Goal: Task Accomplishment & Management: Manage account settings

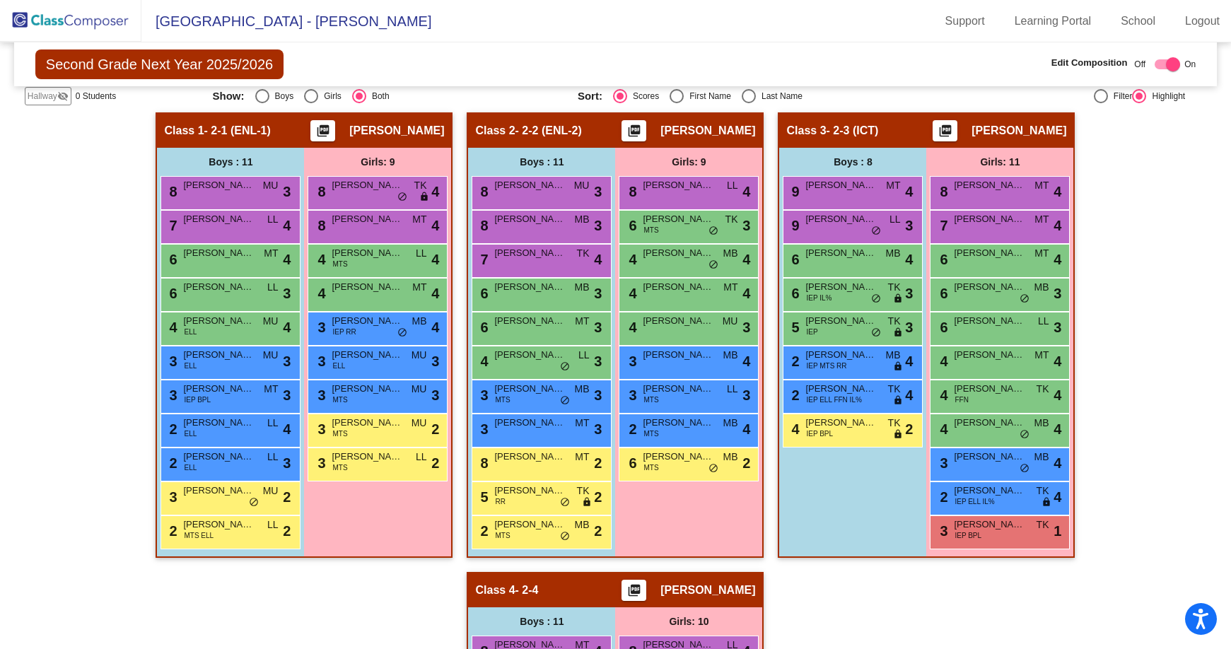
click at [63, 20] on img at bounding box center [70, 21] width 141 height 42
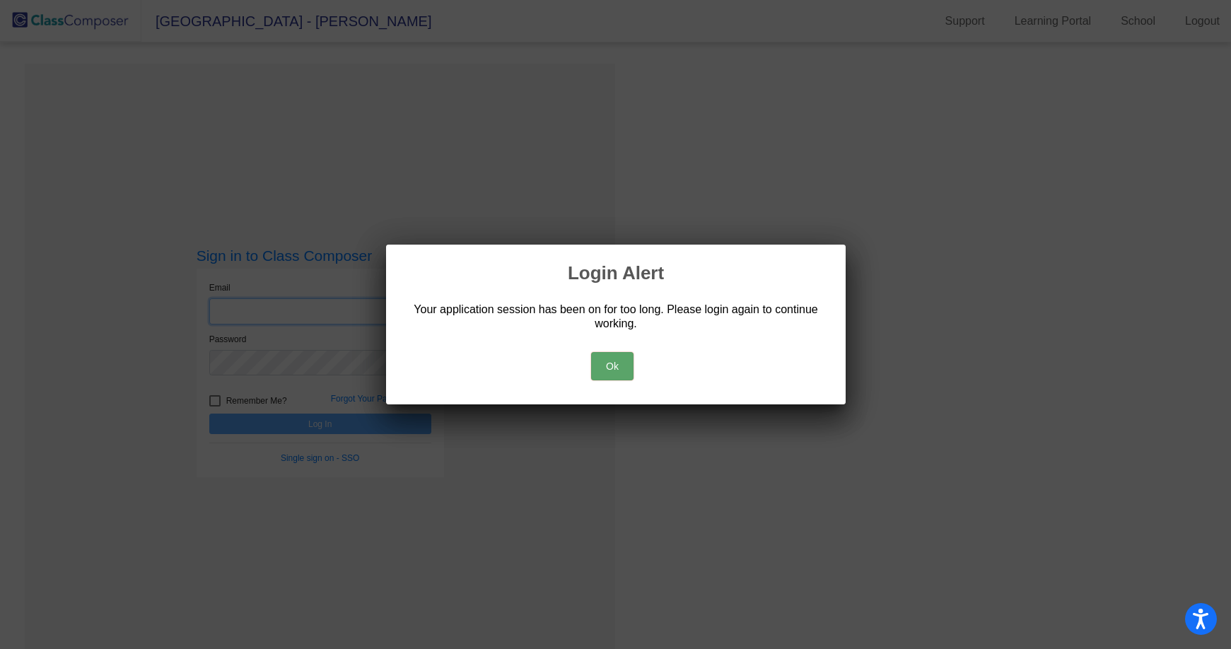
type input "[EMAIL_ADDRESS][DOMAIN_NAME]"
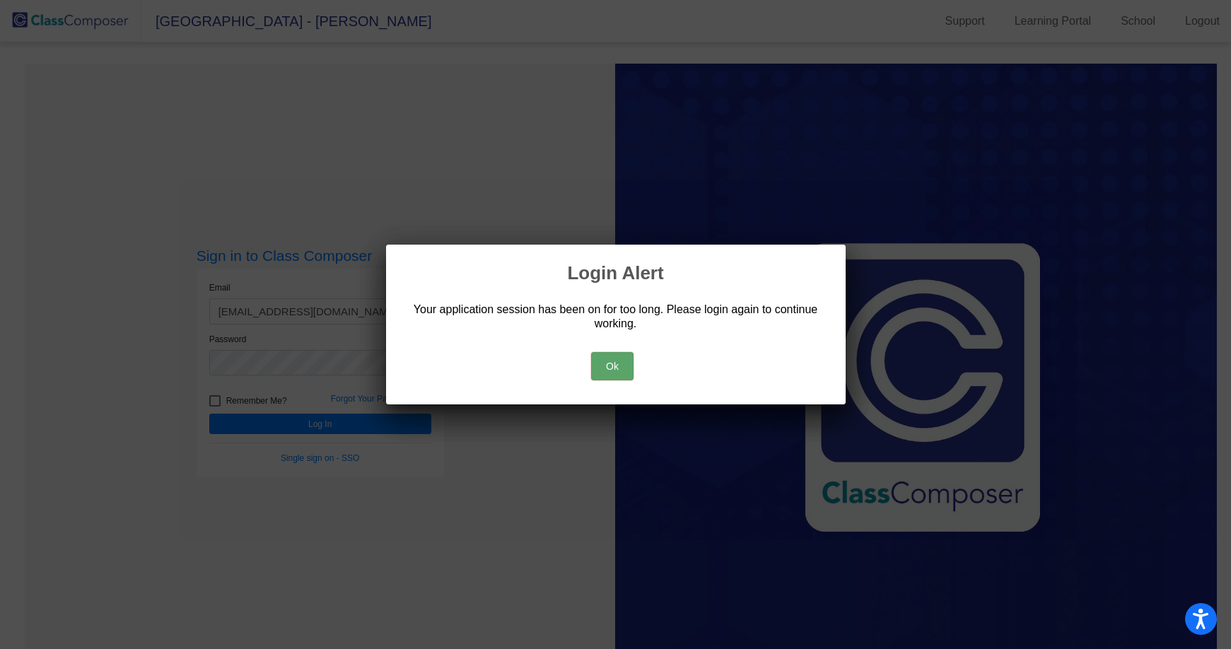
click at [624, 358] on button "Ok" at bounding box center [612, 366] width 42 height 28
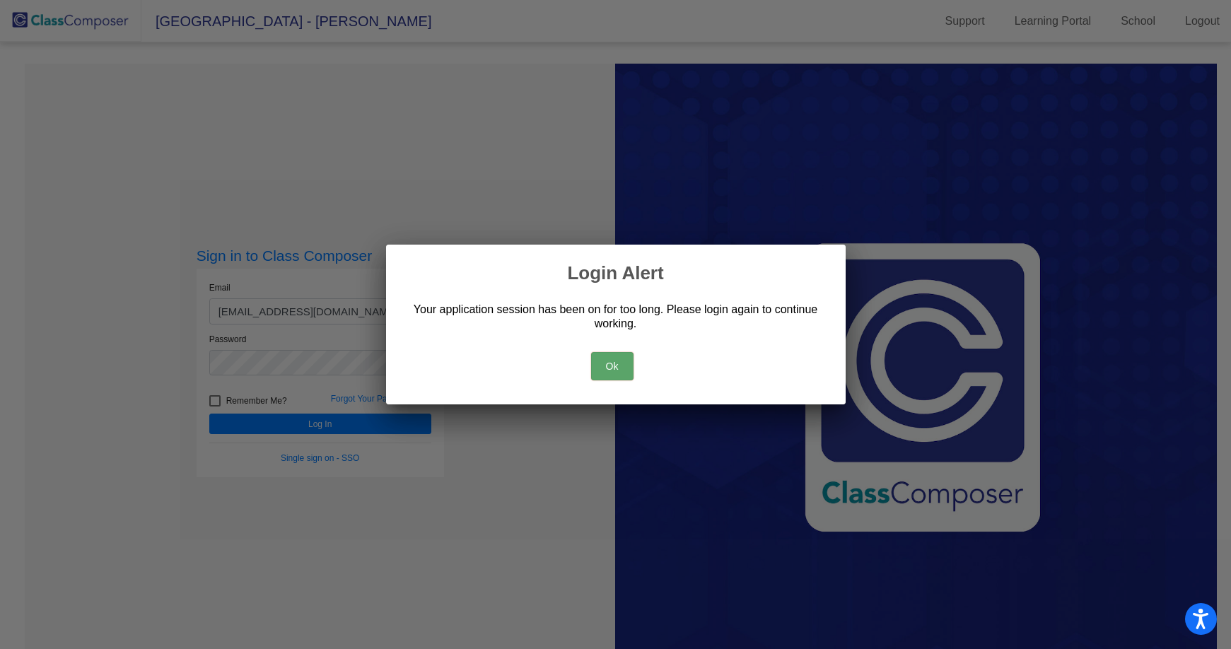
click at [602, 376] on button "Ok" at bounding box center [612, 366] width 42 height 28
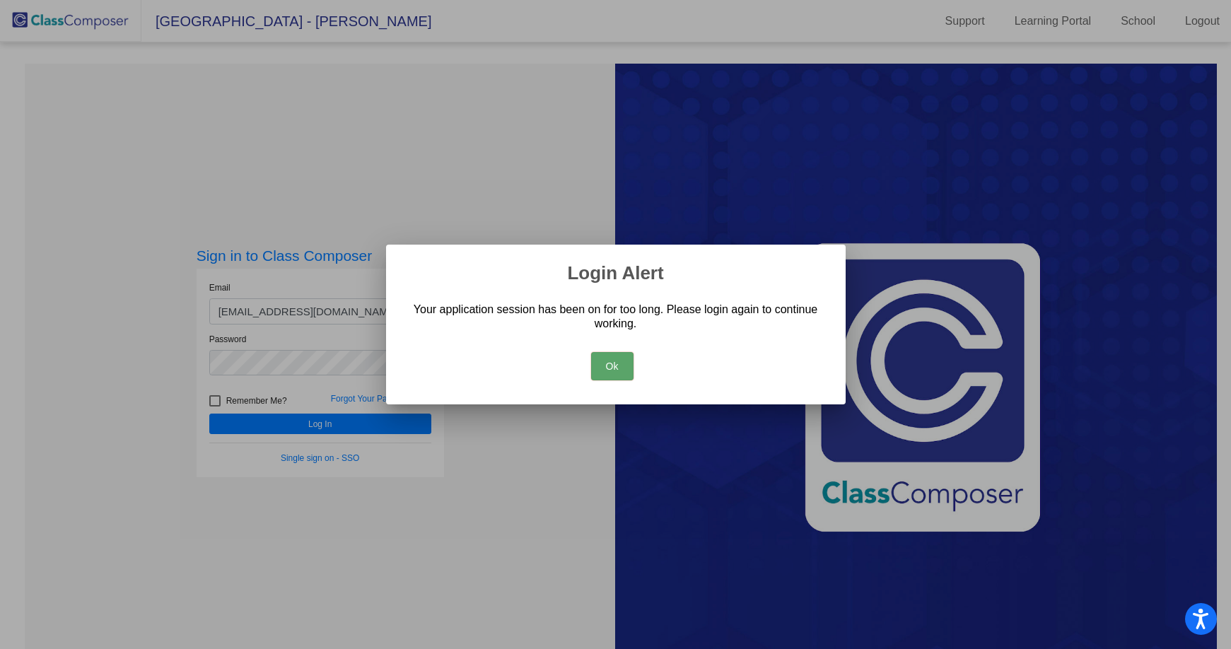
click at [611, 365] on button "Ok" at bounding box center [612, 366] width 42 height 28
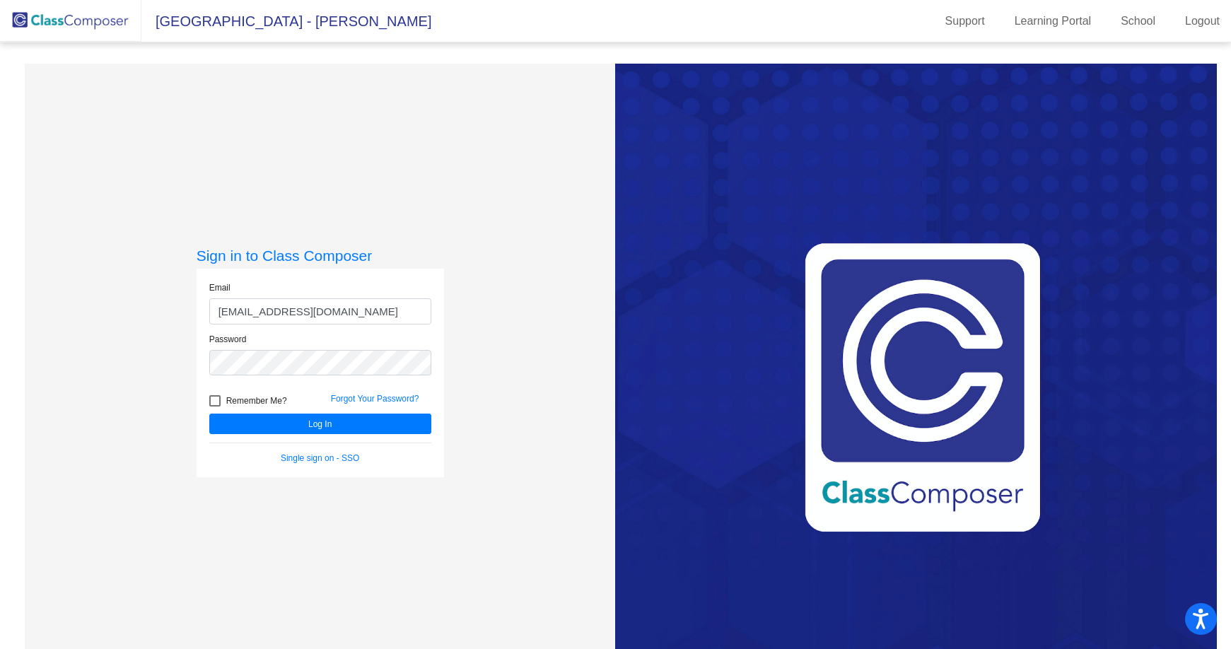
click at [223, 402] on label "Remember Me?" at bounding box center [248, 400] width 78 height 17
click at [215, 406] on input "Remember Me?" at bounding box center [214, 406] width 1 height 1
checkbox input "true"
click at [327, 421] on button "Log In" at bounding box center [320, 424] width 222 height 20
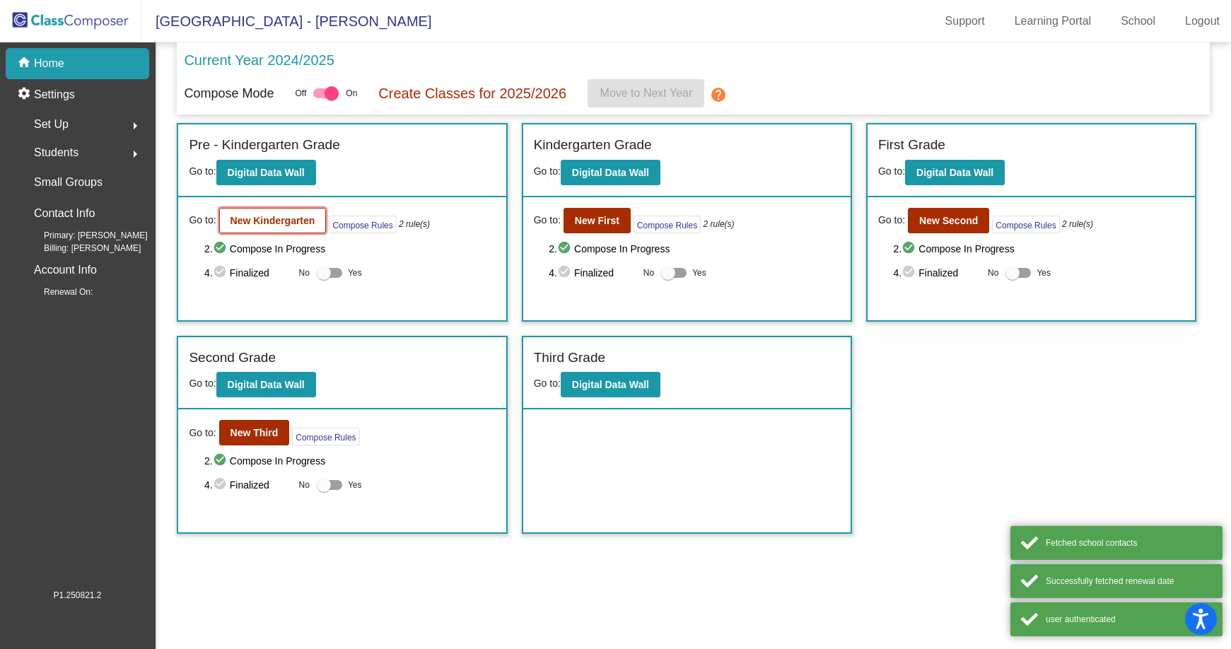
click at [274, 211] on button "New Kindergarten" at bounding box center [272, 220] width 107 height 25
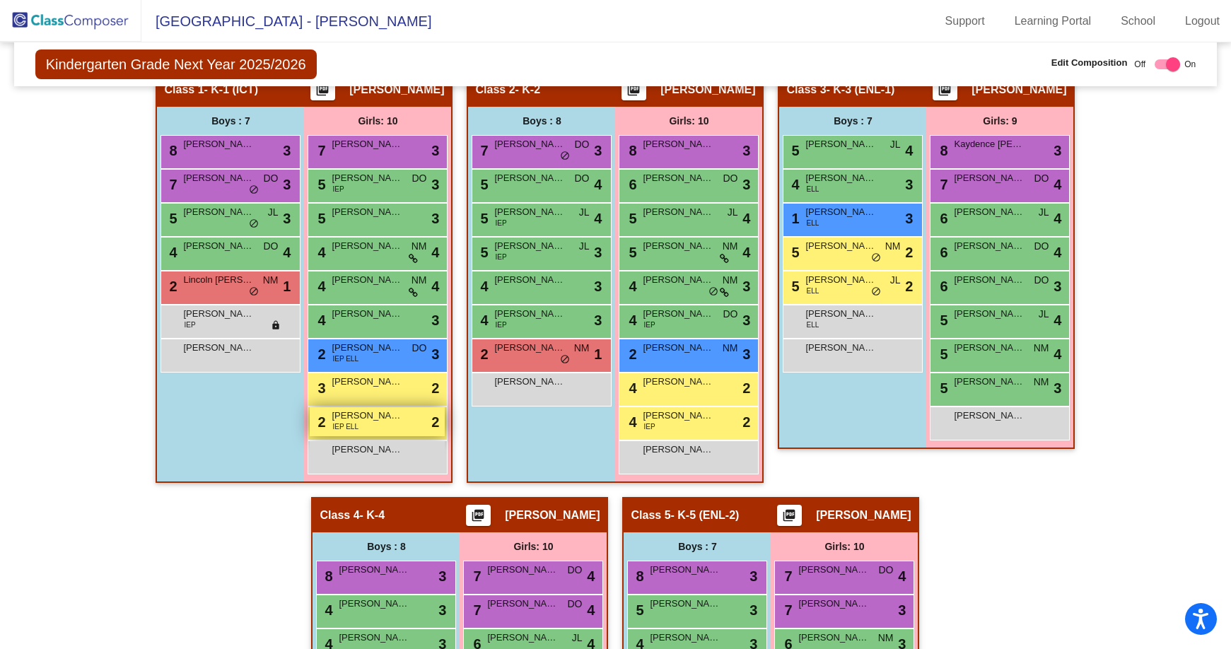
scroll to position [353, 0]
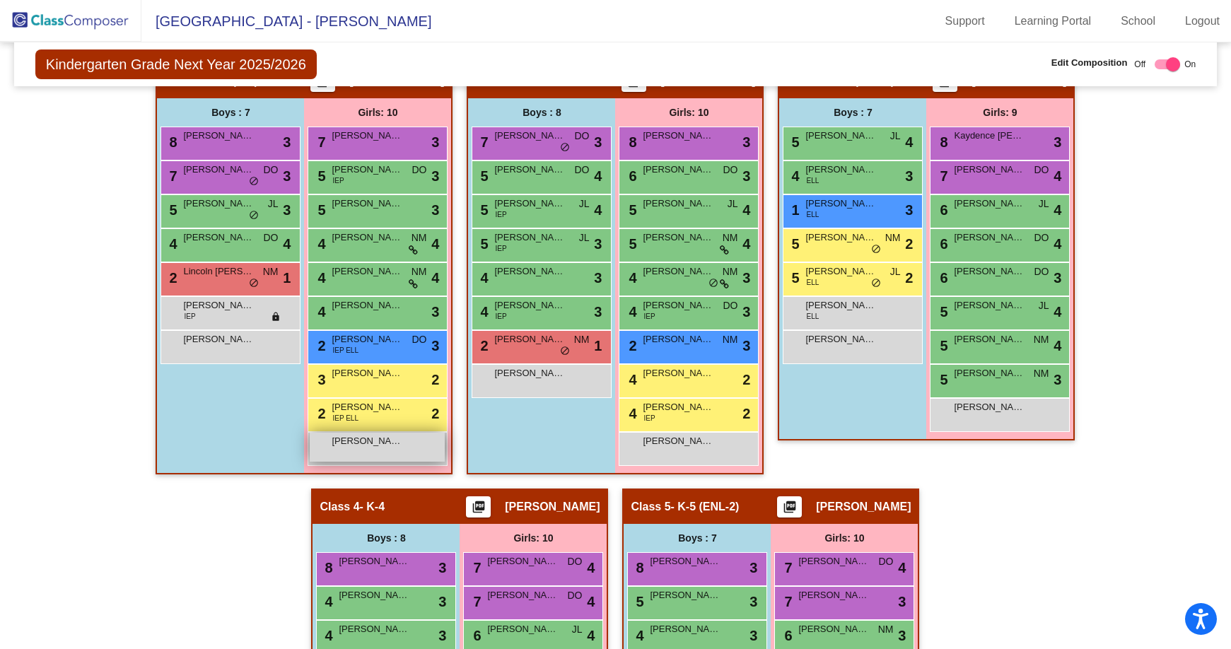
click at [374, 446] on span "[PERSON_NAME]" at bounding box center [367, 441] width 71 height 14
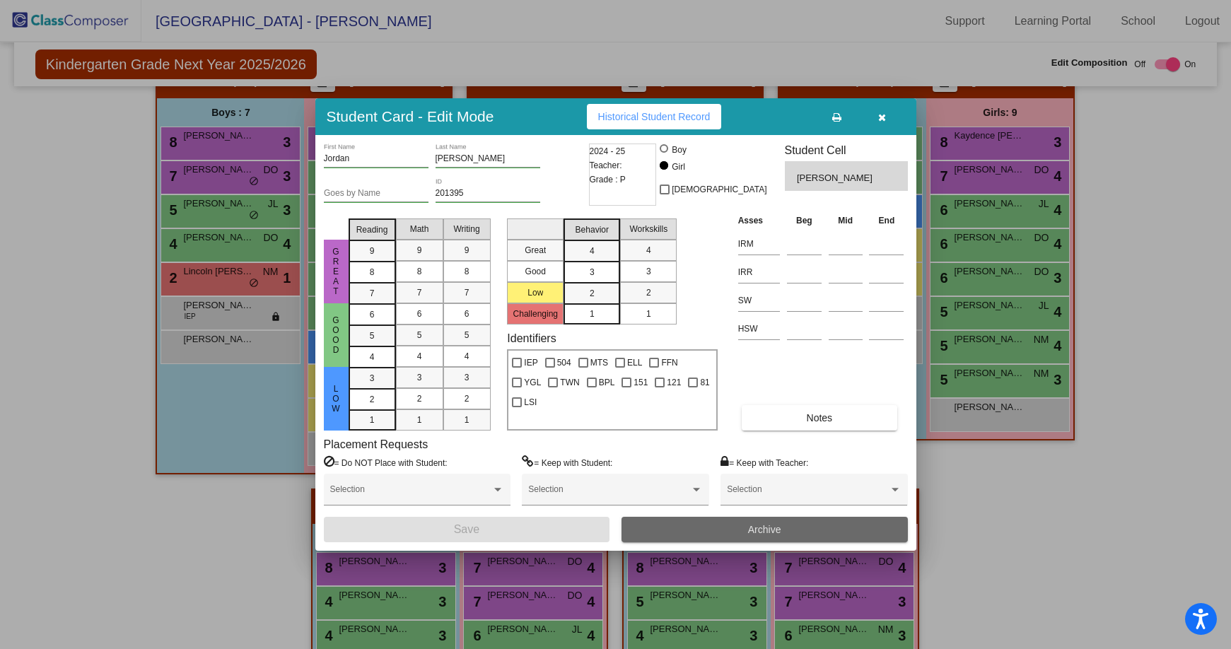
click at [756, 529] on span "Archive" at bounding box center [764, 529] width 33 height 11
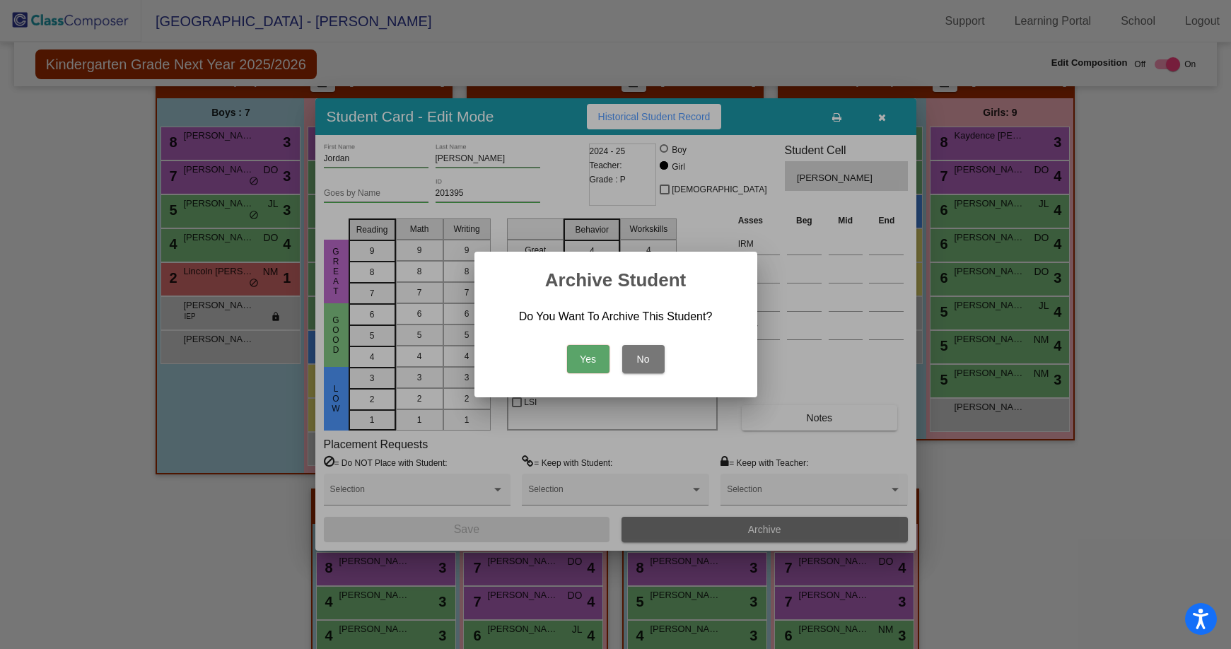
click at [589, 359] on button "Yes" at bounding box center [588, 359] width 42 height 28
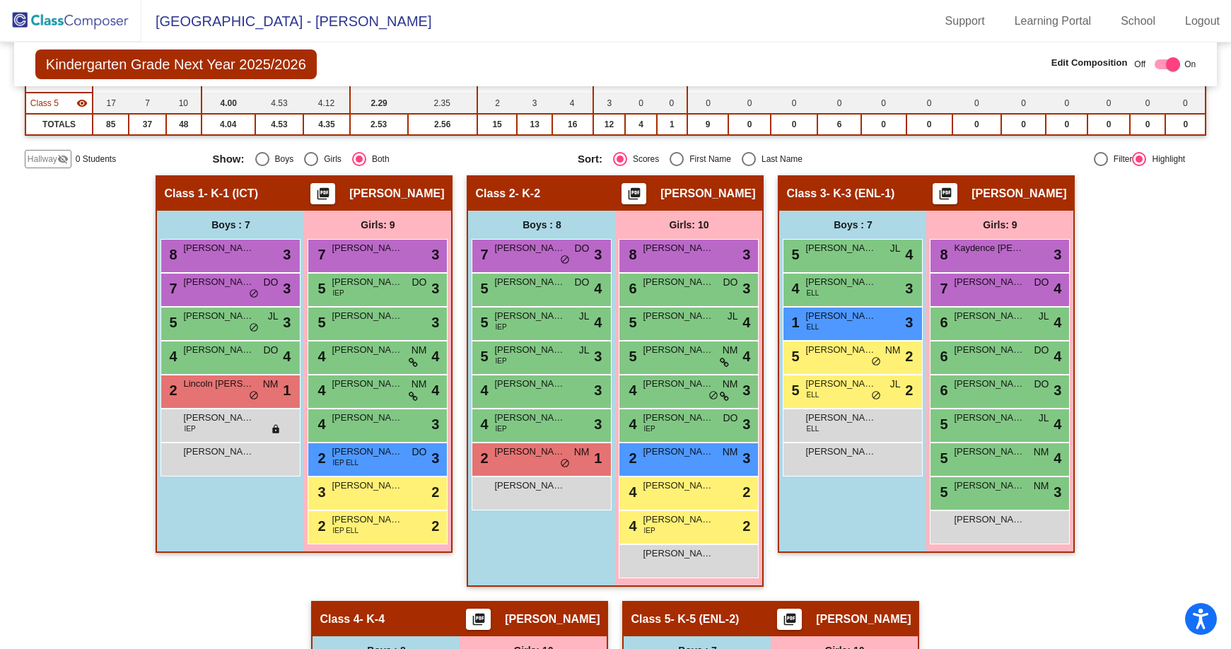
scroll to position [194, 0]
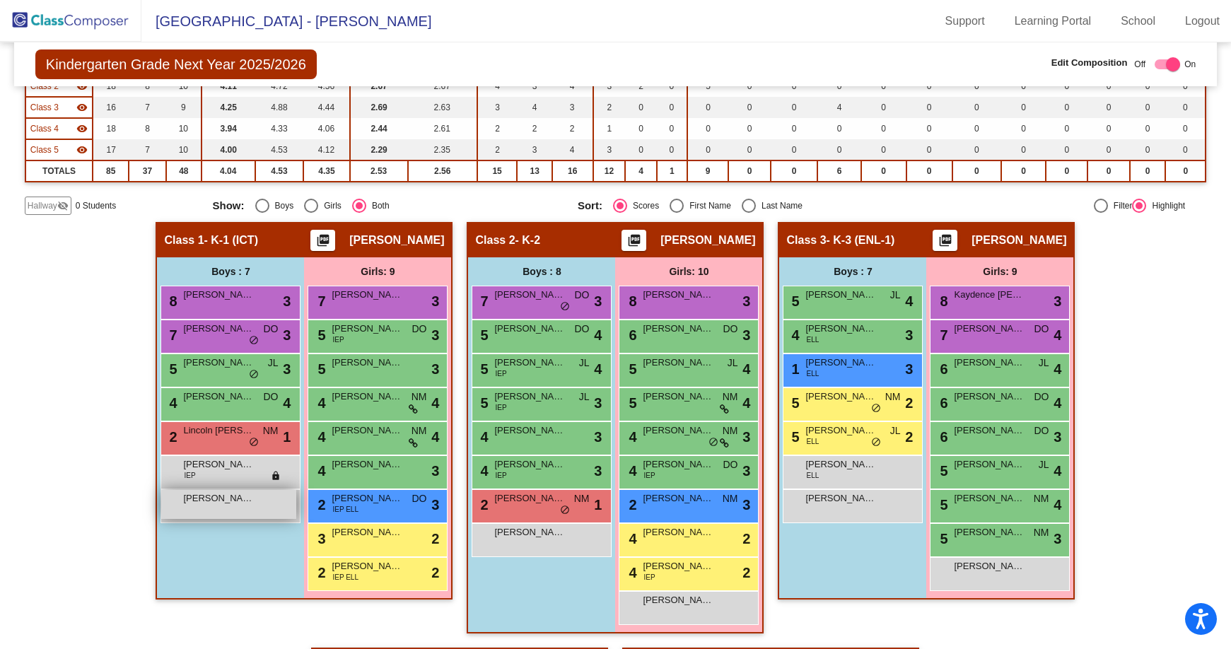
click at [216, 505] on div "[PERSON_NAME] Wolters lock do_not_disturb_alt" at bounding box center [228, 504] width 135 height 29
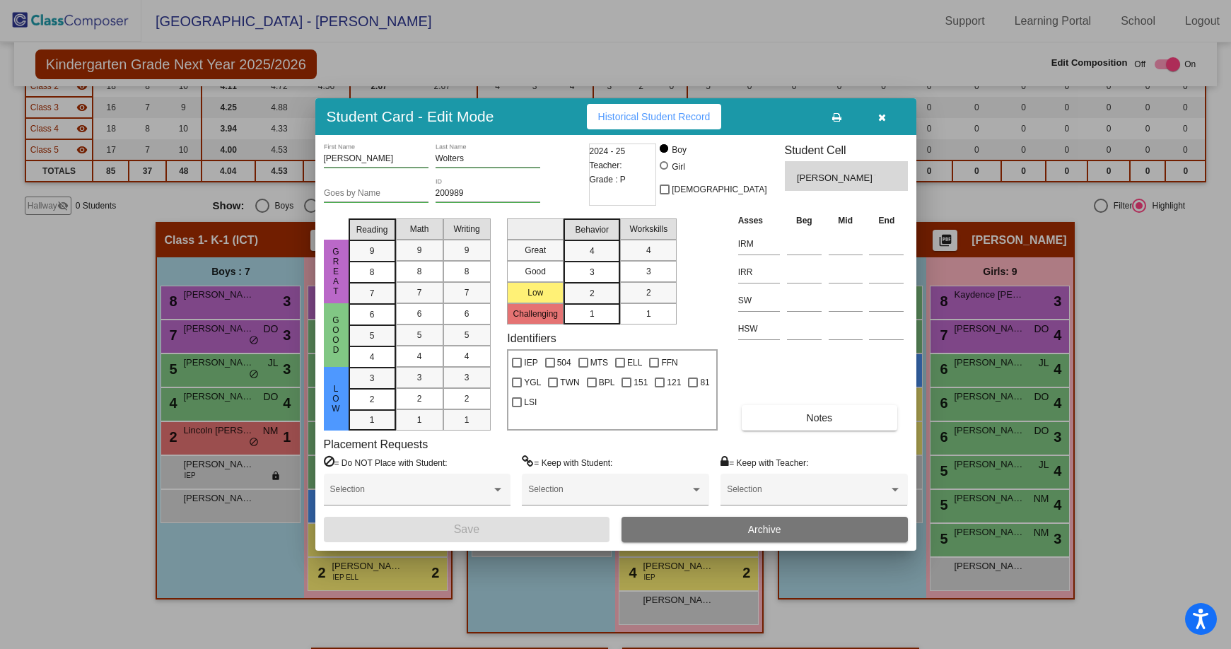
click at [752, 526] on span "Archive" at bounding box center [764, 529] width 33 height 11
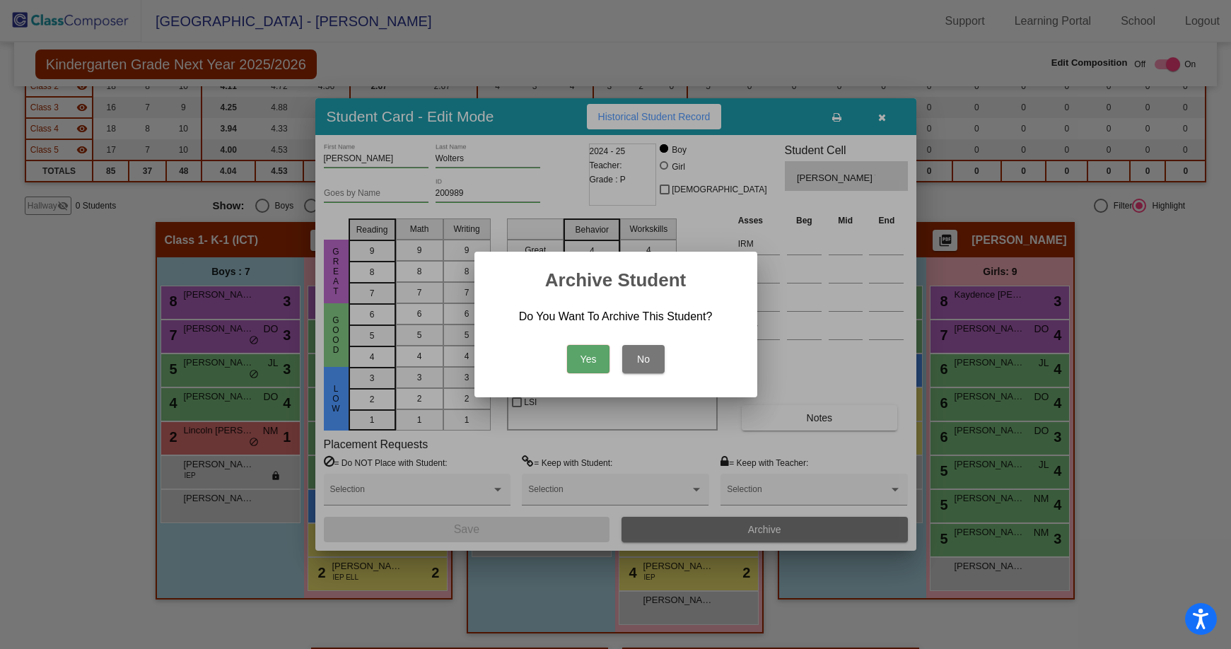
click at [586, 360] on button "Yes" at bounding box center [588, 359] width 42 height 28
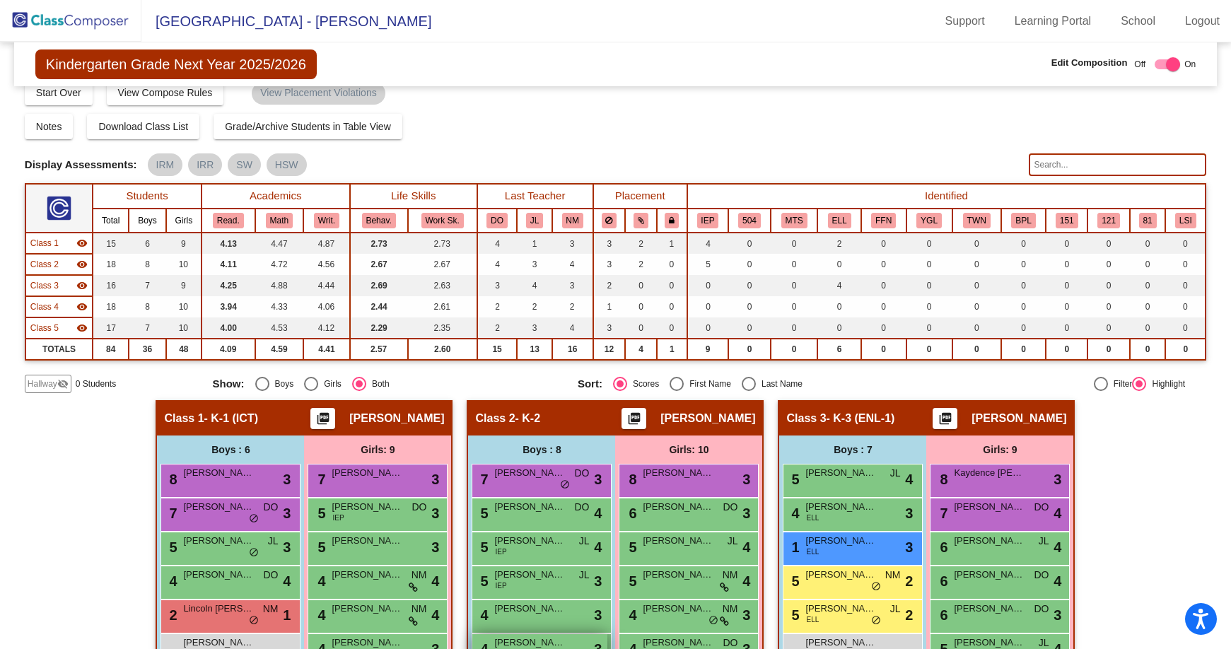
scroll to position [0, 0]
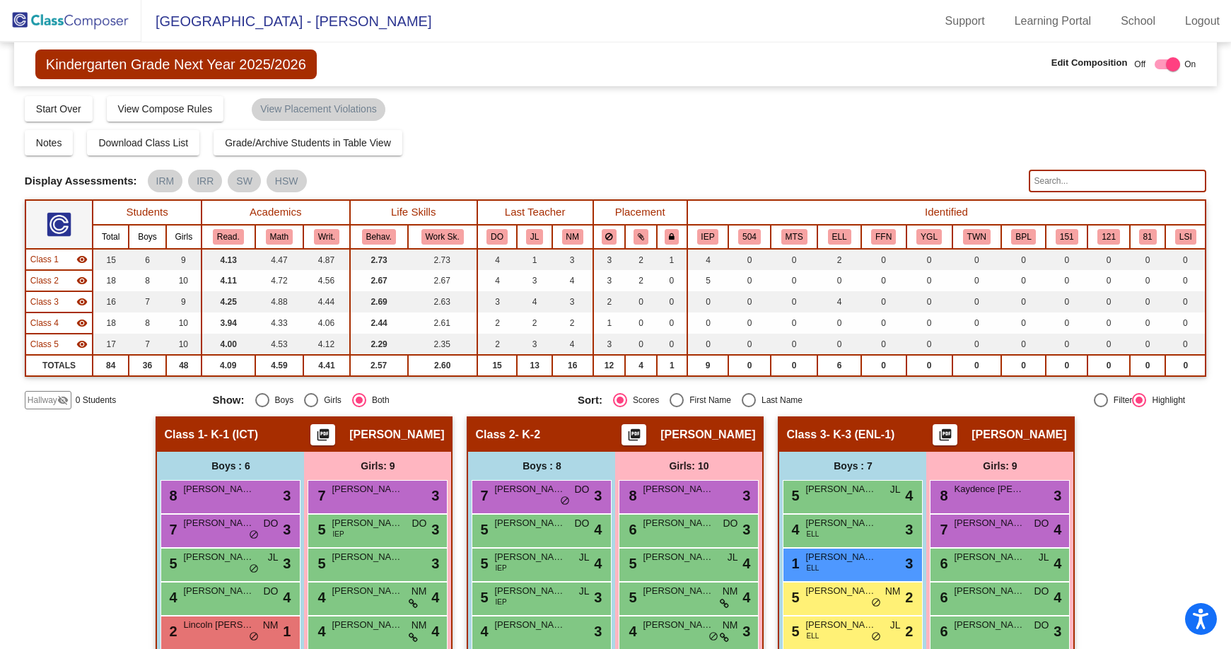
click at [88, 32] on img at bounding box center [70, 21] width 141 height 42
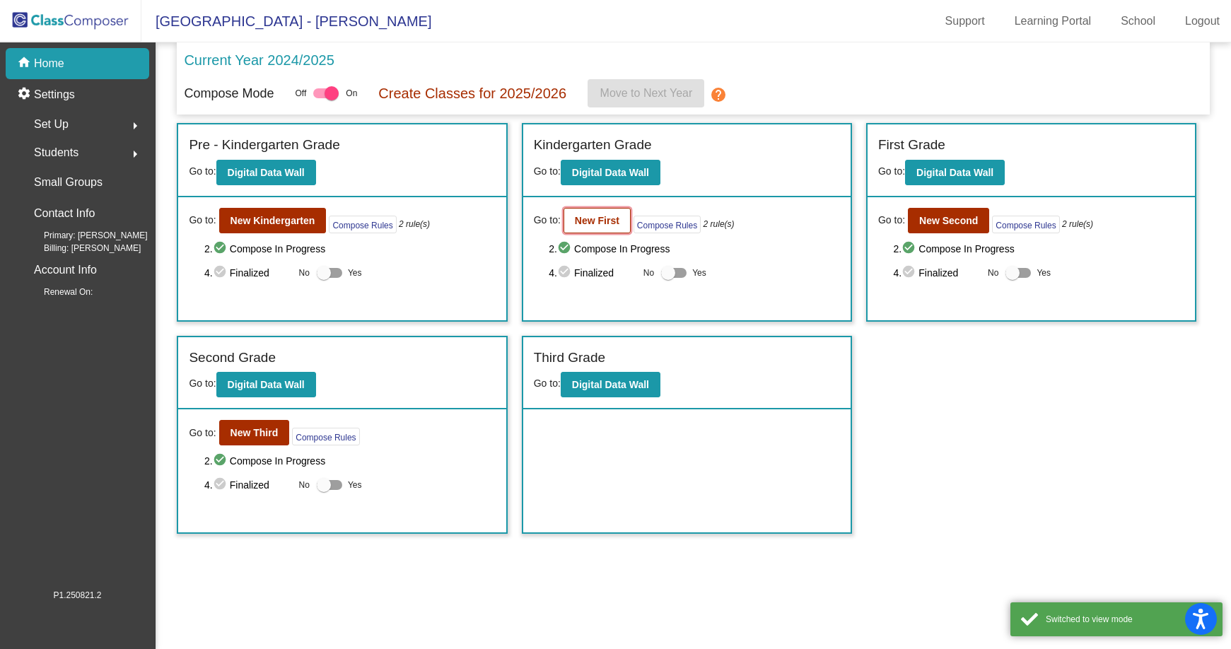
click at [590, 217] on b "New First" at bounding box center [597, 220] width 45 height 11
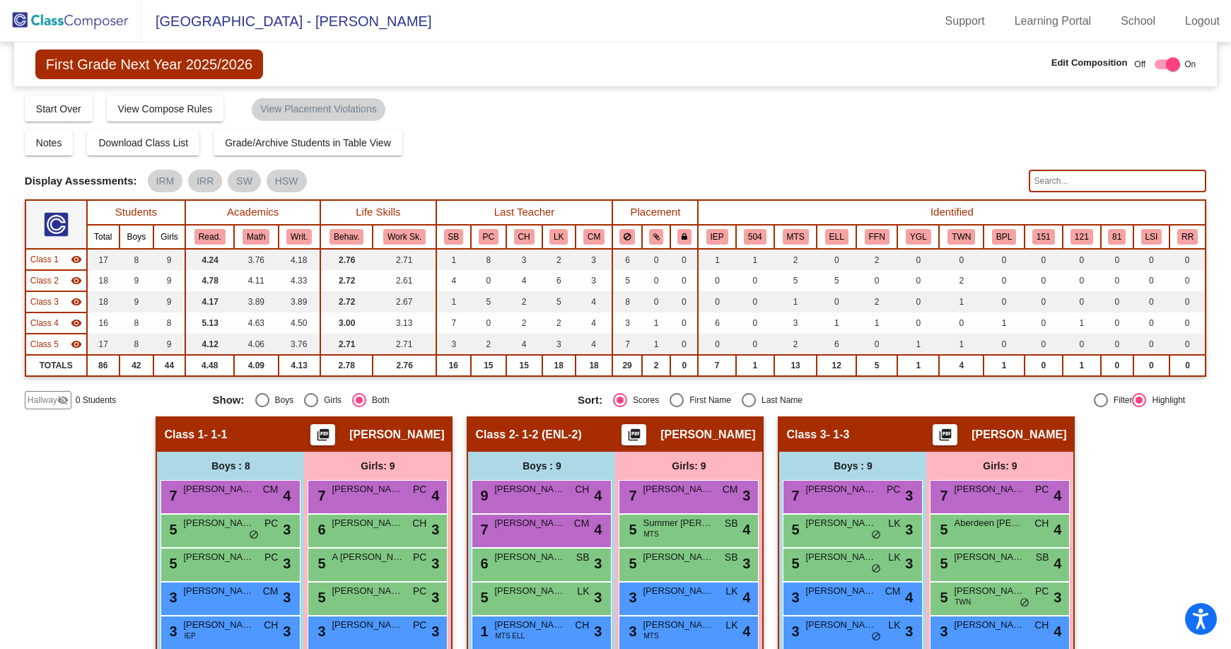
click at [52, 397] on span "Hallway" at bounding box center [43, 400] width 30 height 13
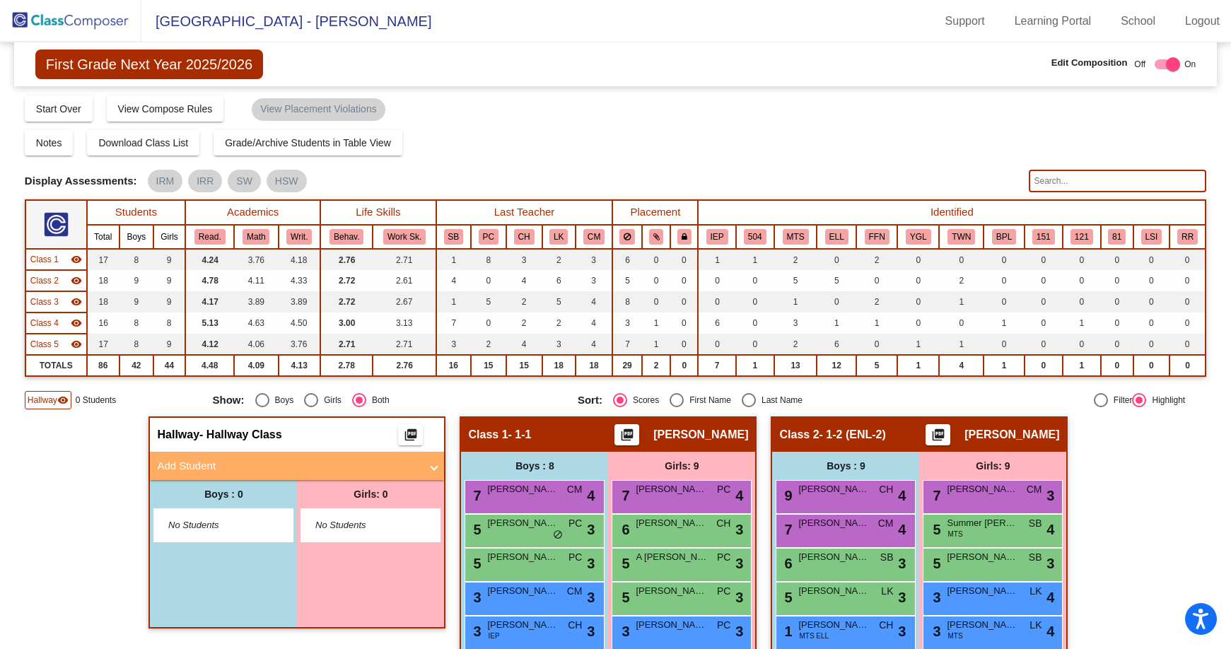
click at [291, 464] on mat-panel-title "Add Student" at bounding box center [288, 466] width 263 height 16
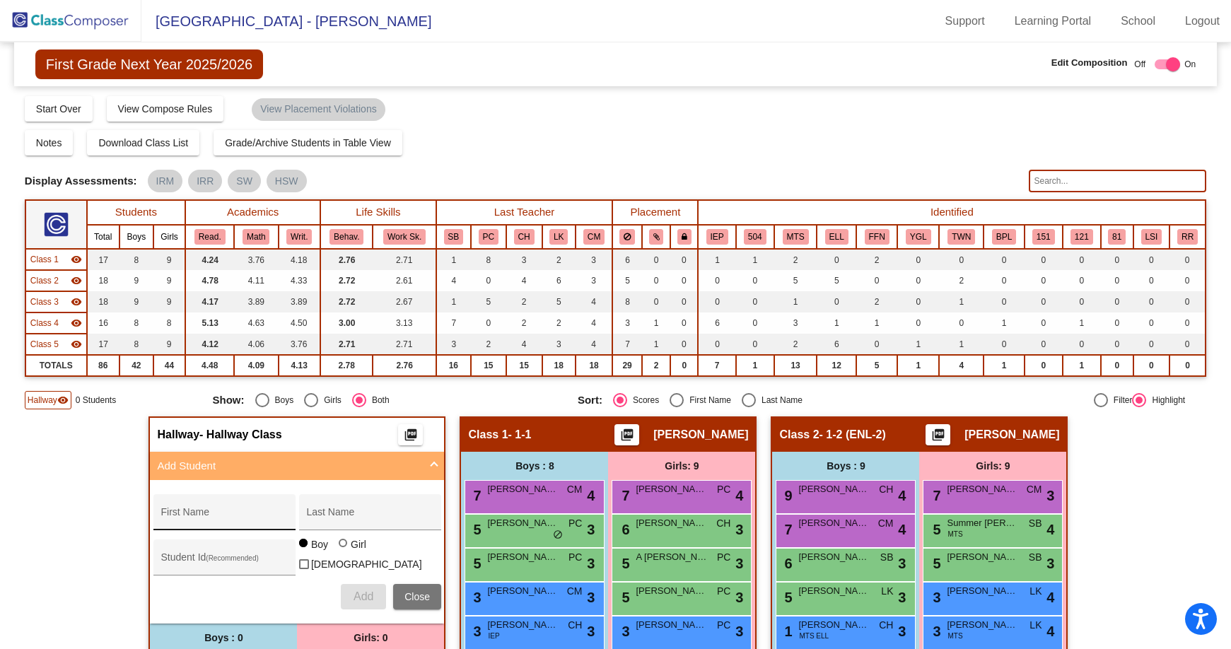
click at [239, 508] on div "First Name" at bounding box center [223, 516] width 127 height 29
type input "[PERSON_NAME]"
click at [197, 554] on div "Student Id (Recommended)" at bounding box center [223, 560] width 127 height 29
type input "200152"
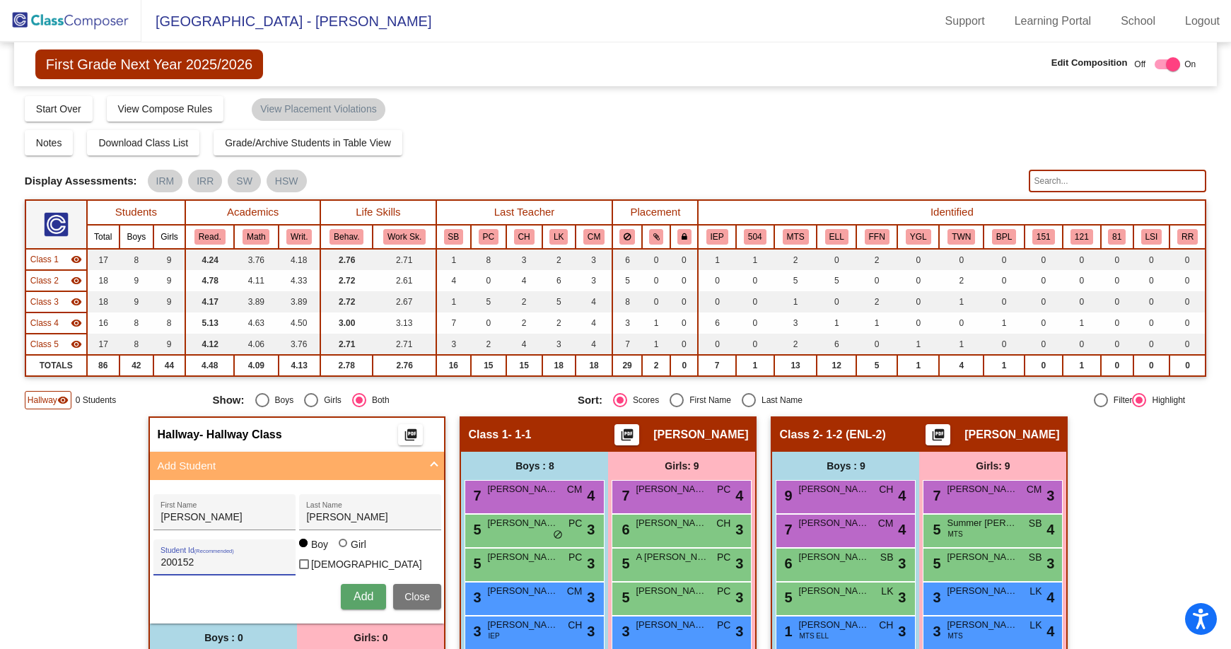
click at [356, 596] on span "Add" at bounding box center [363, 596] width 20 height 12
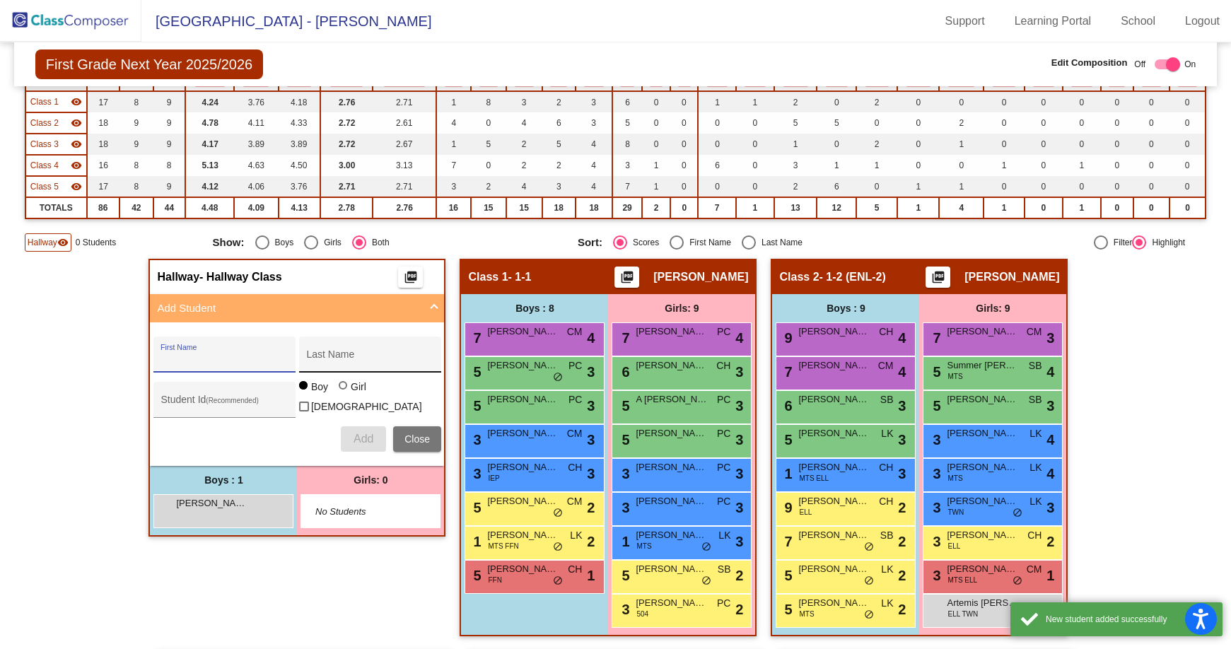
scroll to position [212, 0]
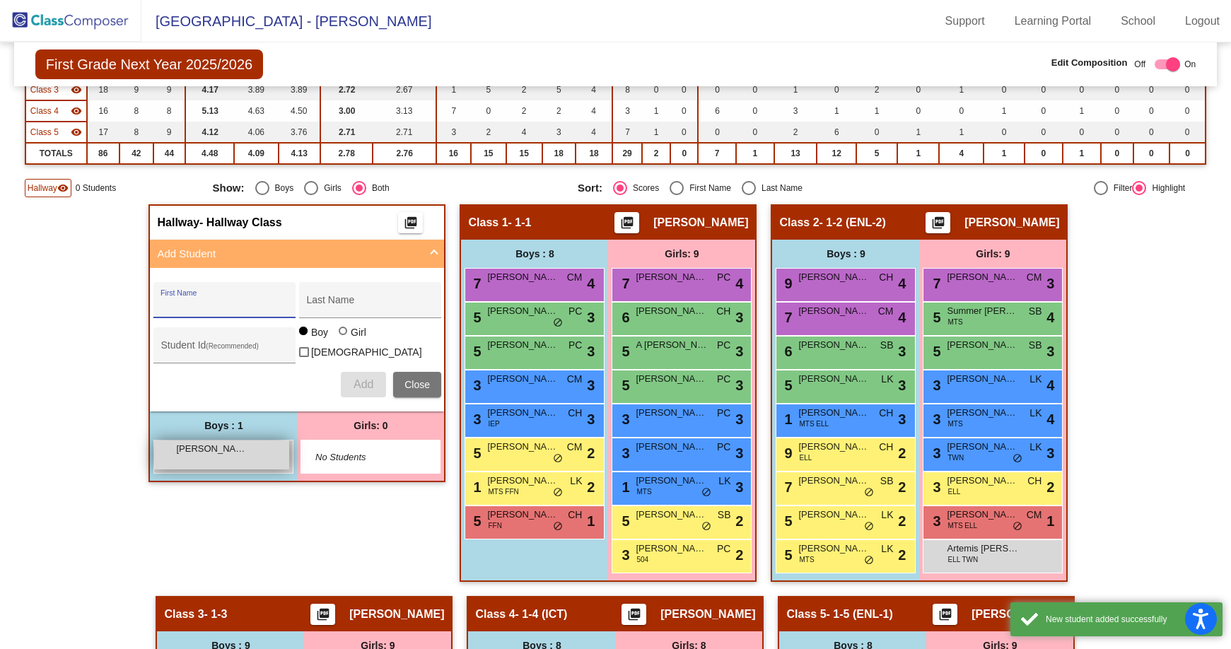
click at [269, 459] on div "[PERSON_NAME] [PERSON_NAME] lock do_not_disturb_alt" at bounding box center [221, 454] width 135 height 29
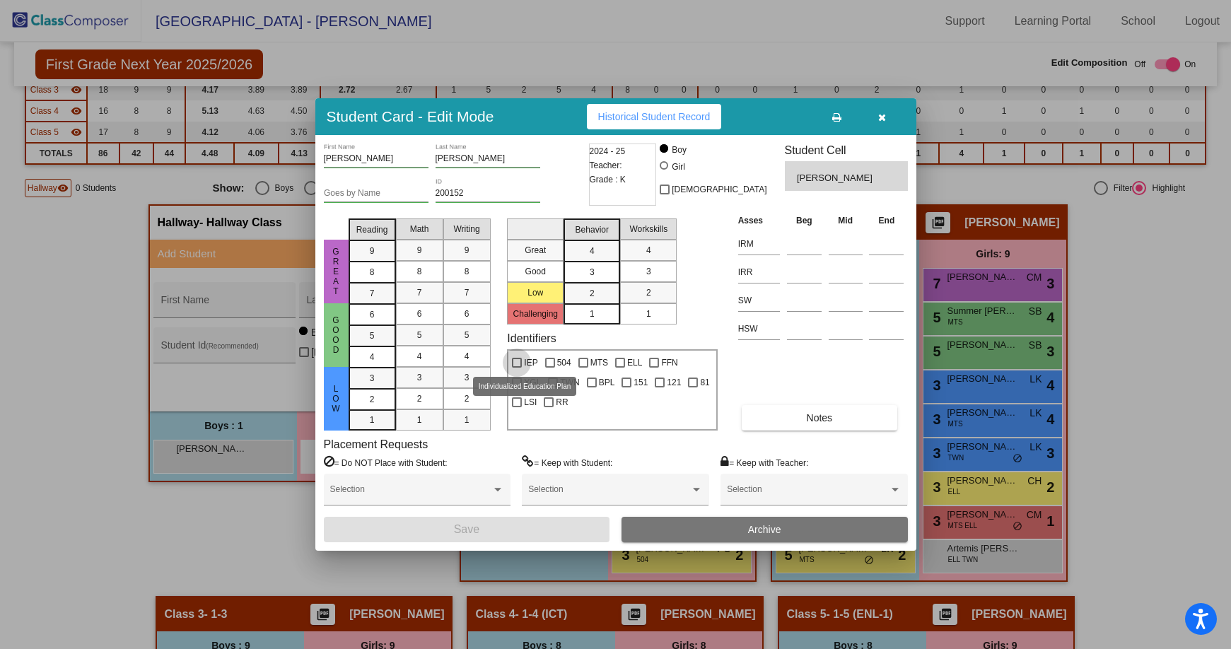
click at [515, 363] on div at bounding box center [517, 363] width 10 height 10
click at [516, 368] on input "IEP" at bounding box center [516, 368] width 1 height 1
checkbox input "true"
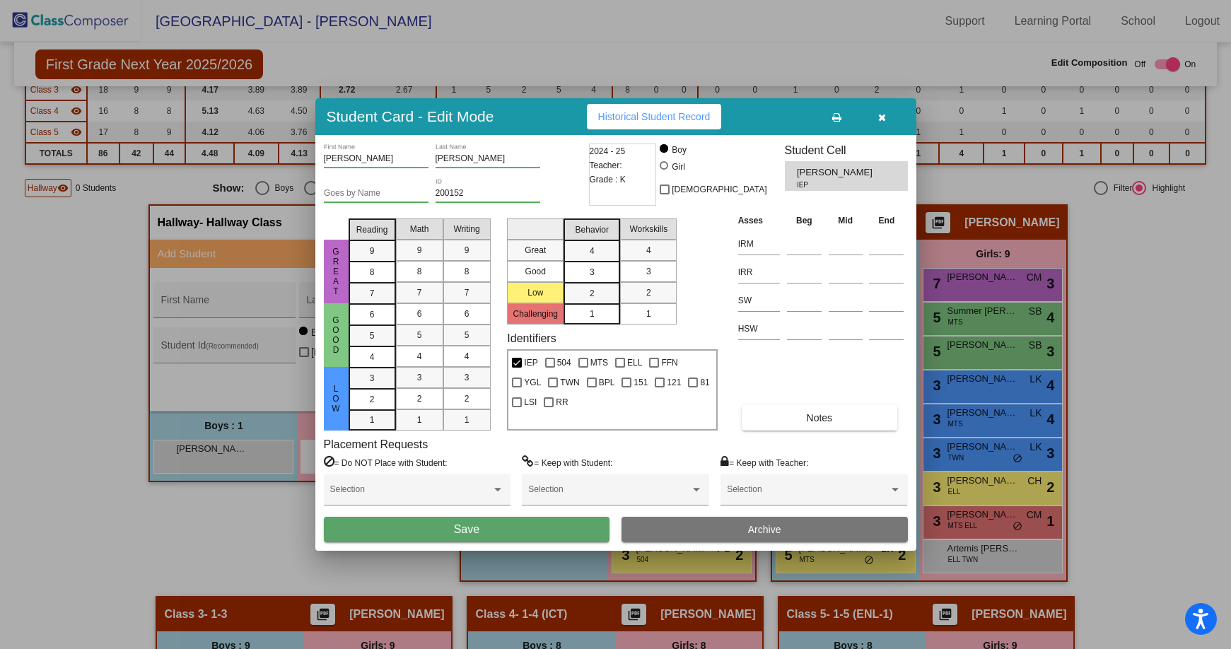
click at [583, 527] on button "Save" at bounding box center [467, 529] width 286 height 25
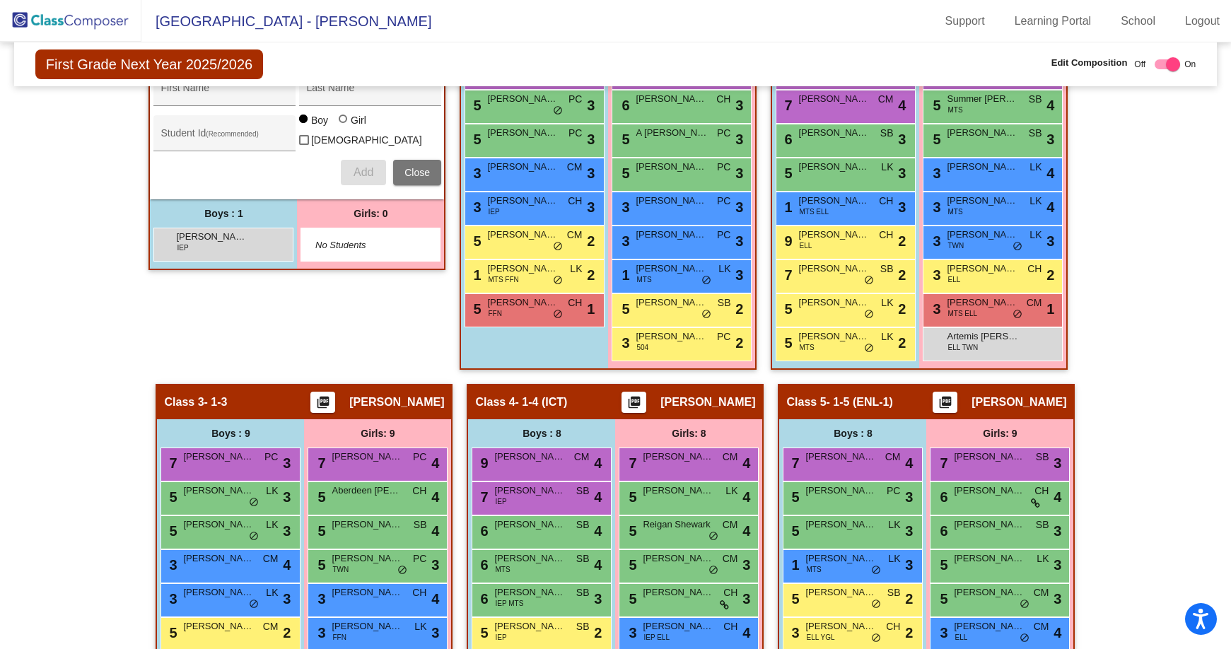
scroll to position [551, 0]
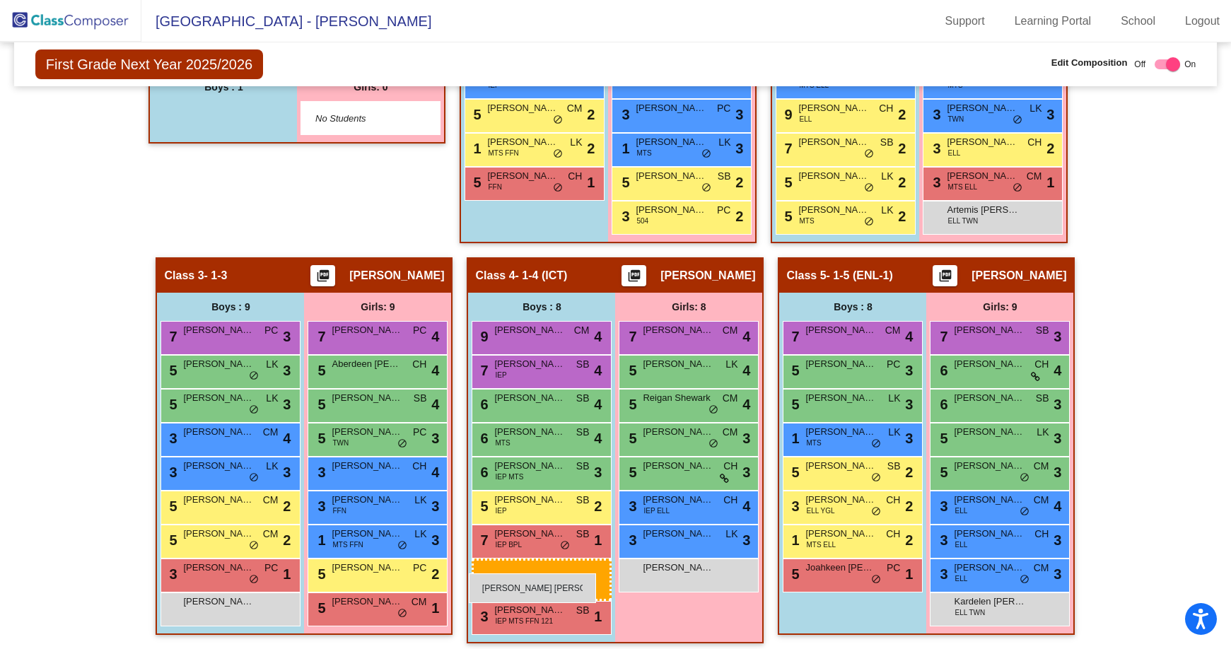
drag, startPoint x: 247, startPoint y: 121, endPoint x: 469, endPoint y: 573, distance: 503.6
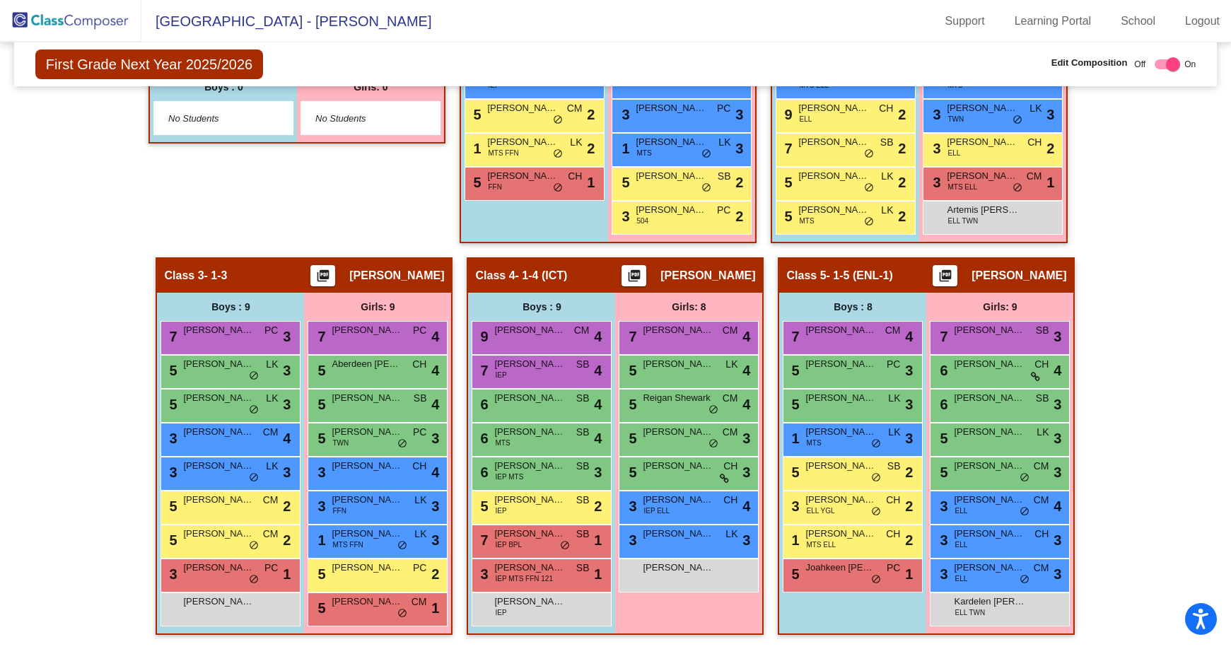
click at [90, 24] on img at bounding box center [70, 21] width 141 height 42
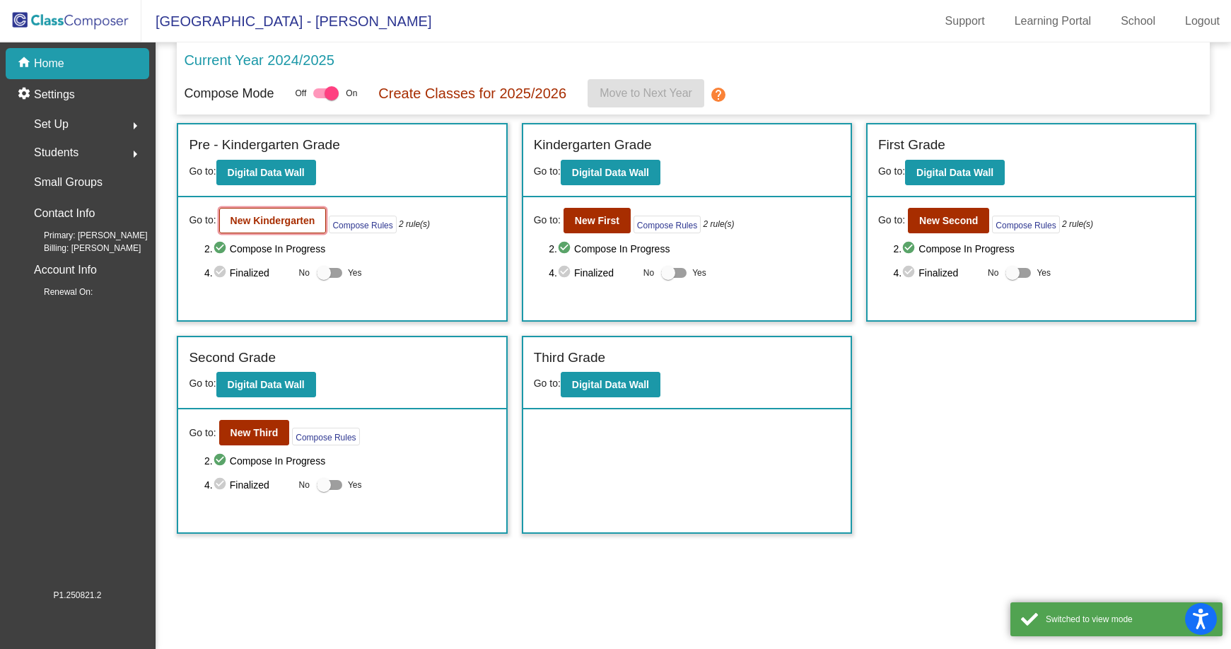
click at [274, 222] on b "New Kindergarten" at bounding box center [272, 220] width 85 height 11
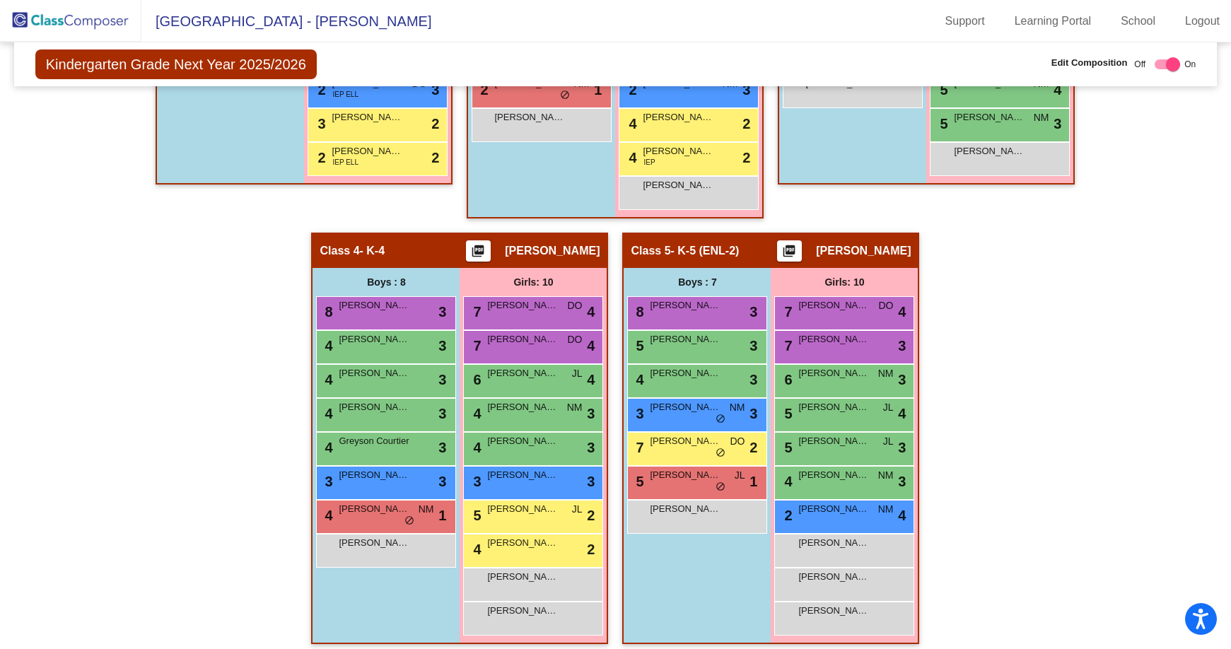
scroll to position [619, 0]
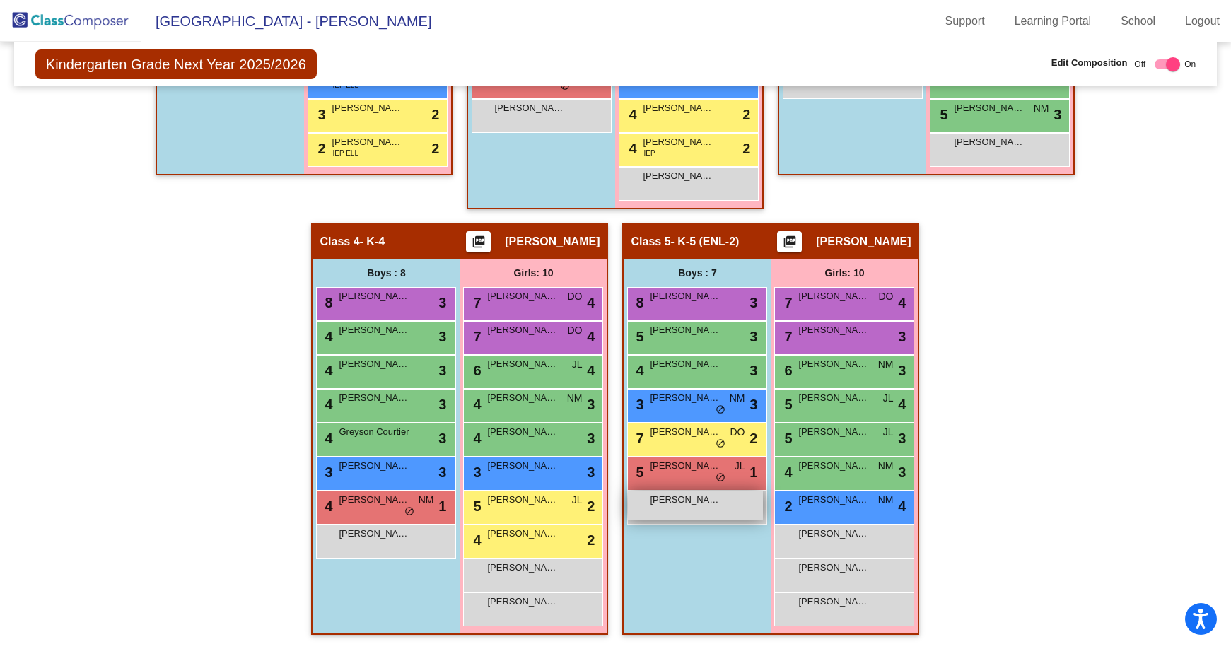
click at [705, 508] on div "[PERSON_NAME] lock do_not_disturb_alt" at bounding box center [695, 505] width 135 height 29
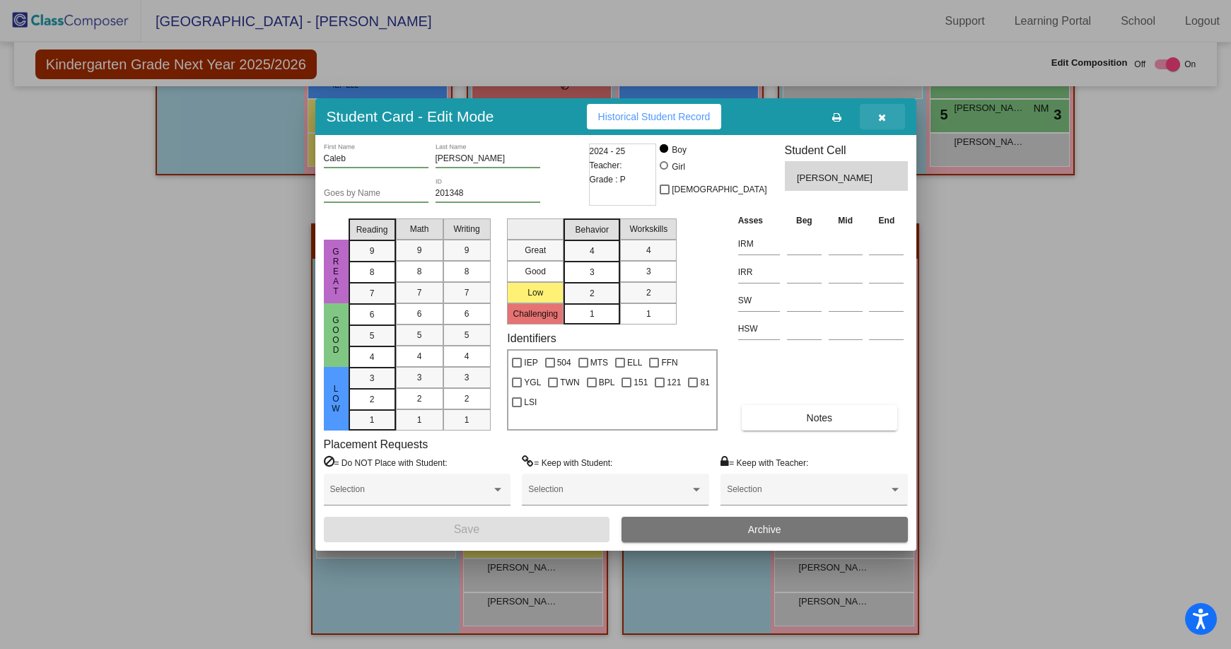
click at [886, 116] on button "button" at bounding box center [882, 116] width 45 height 25
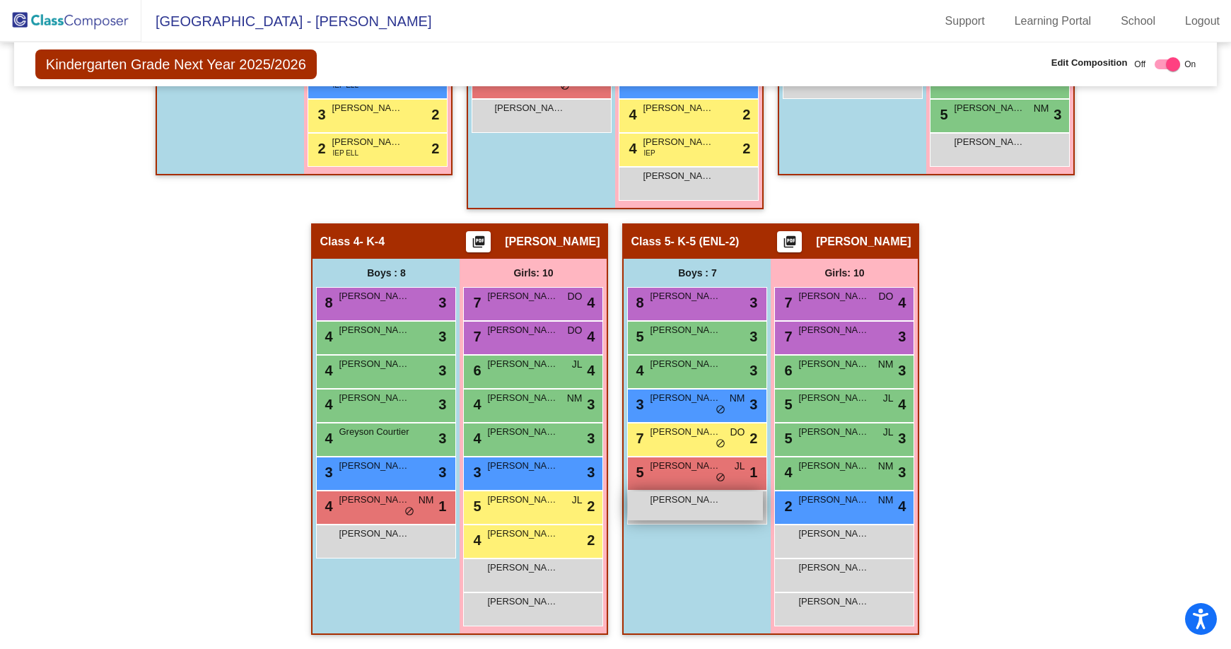
click at [670, 502] on span "[PERSON_NAME]" at bounding box center [685, 500] width 71 height 14
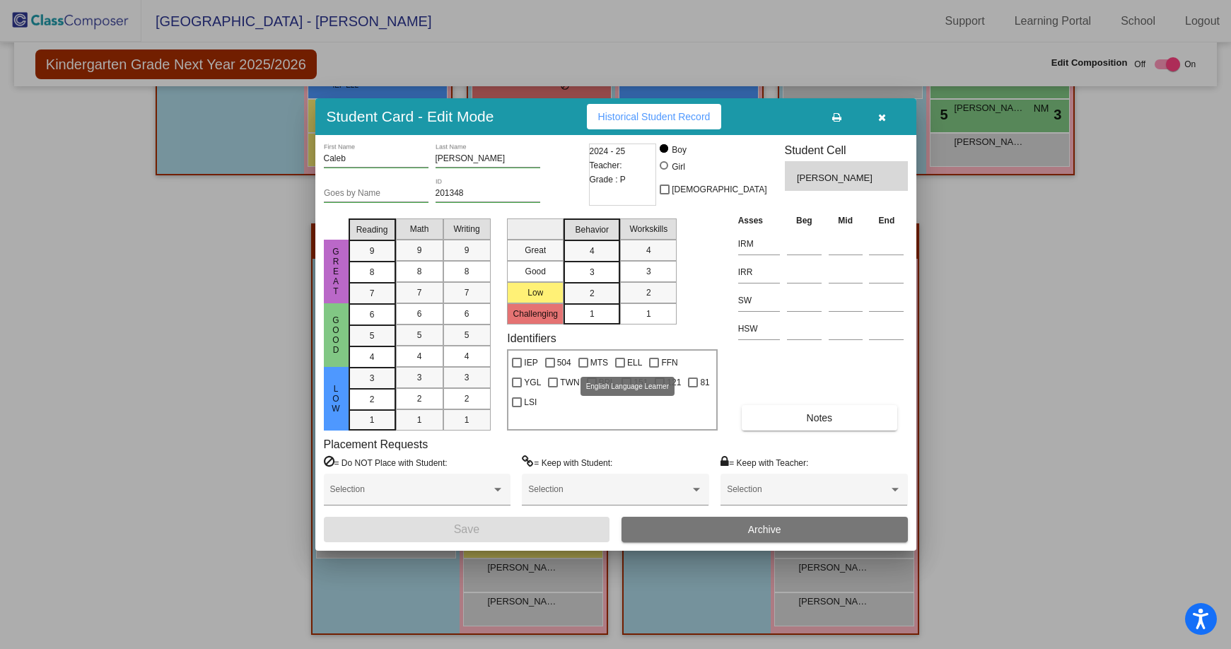
click at [618, 364] on div at bounding box center [620, 363] width 10 height 10
click at [619, 368] on input "ELL" at bounding box center [619, 368] width 1 height 1
checkbox input "true"
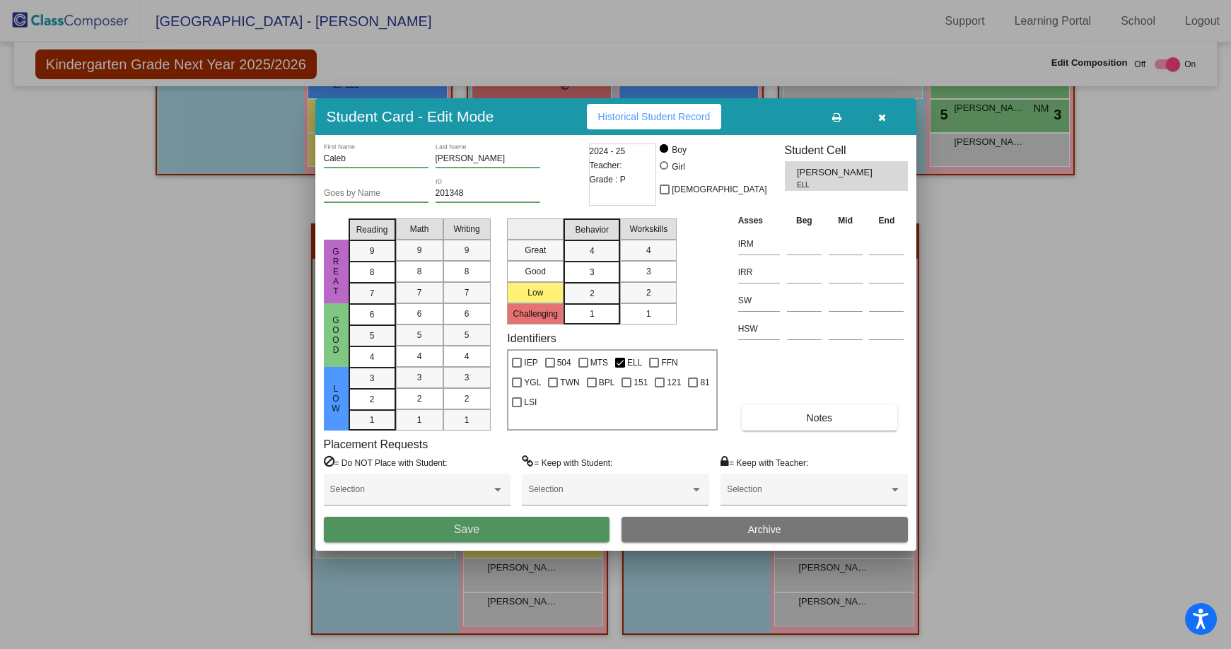
click at [556, 527] on button "Save" at bounding box center [467, 529] width 286 height 25
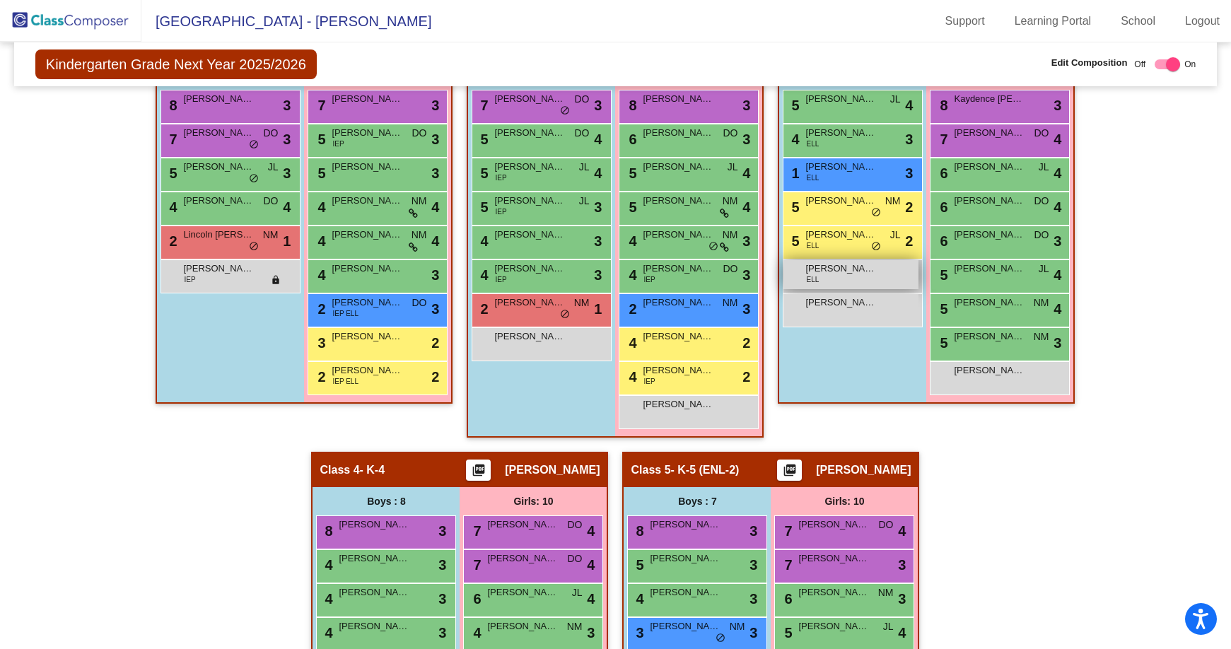
scroll to position [406, 0]
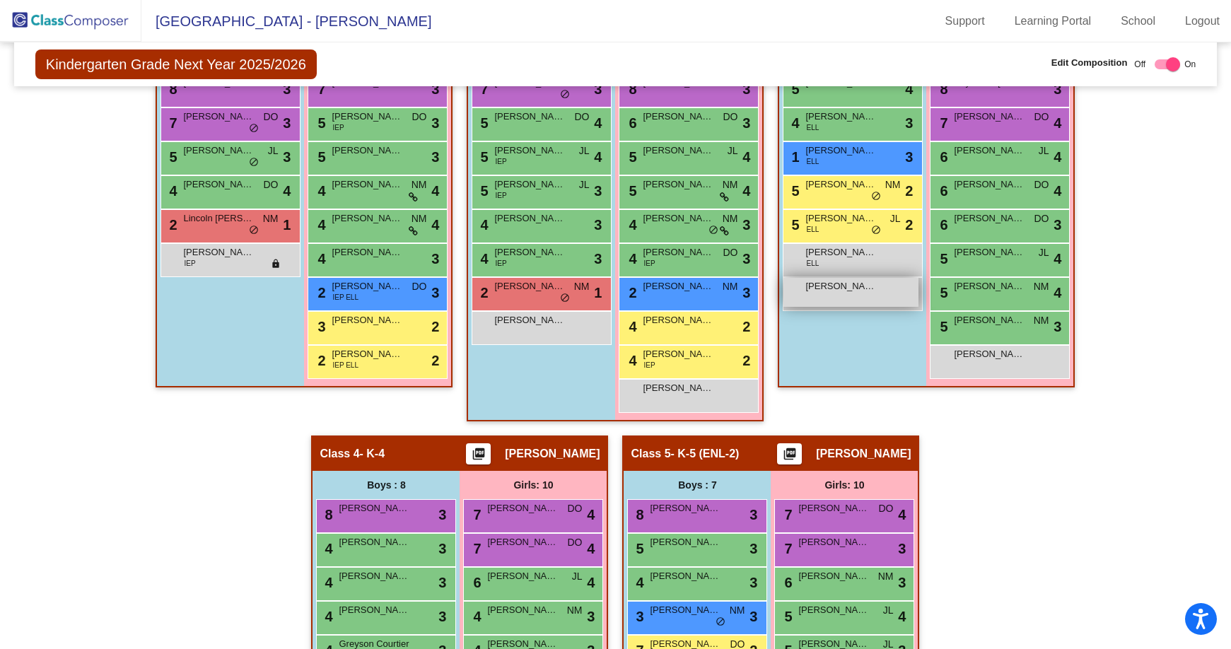
click at [832, 298] on div "[PERSON_NAME] lock do_not_disturb_alt" at bounding box center [850, 292] width 135 height 29
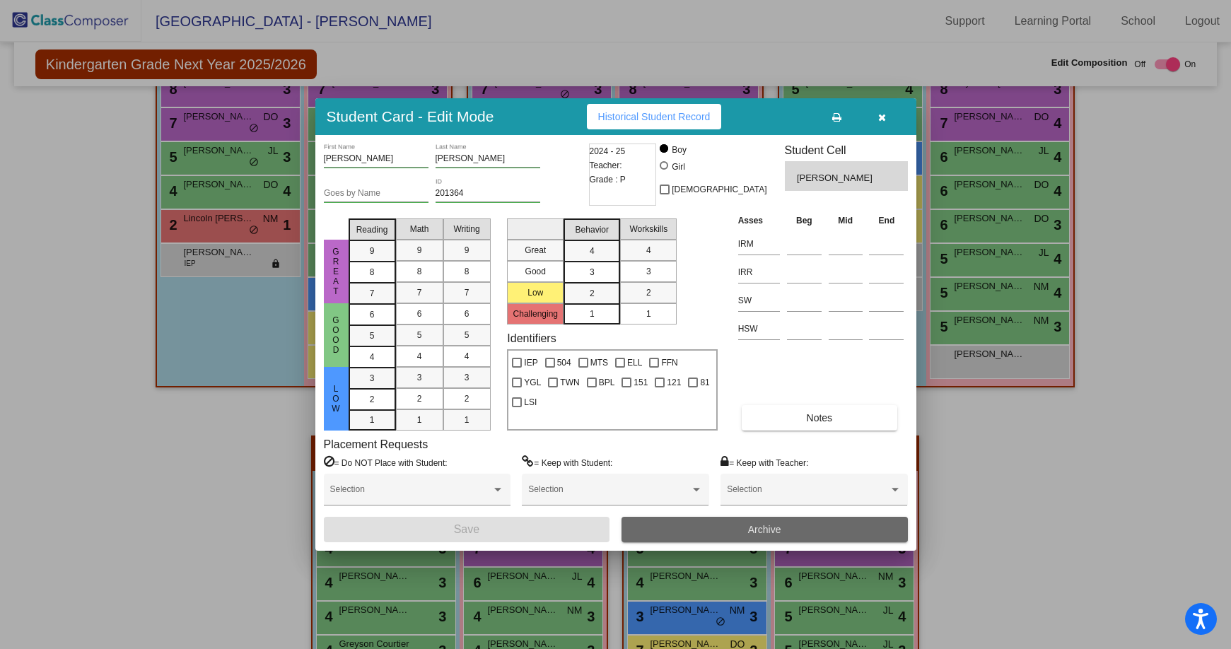
click at [781, 532] on button "Archive" at bounding box center [764, 529] width 286 height 25
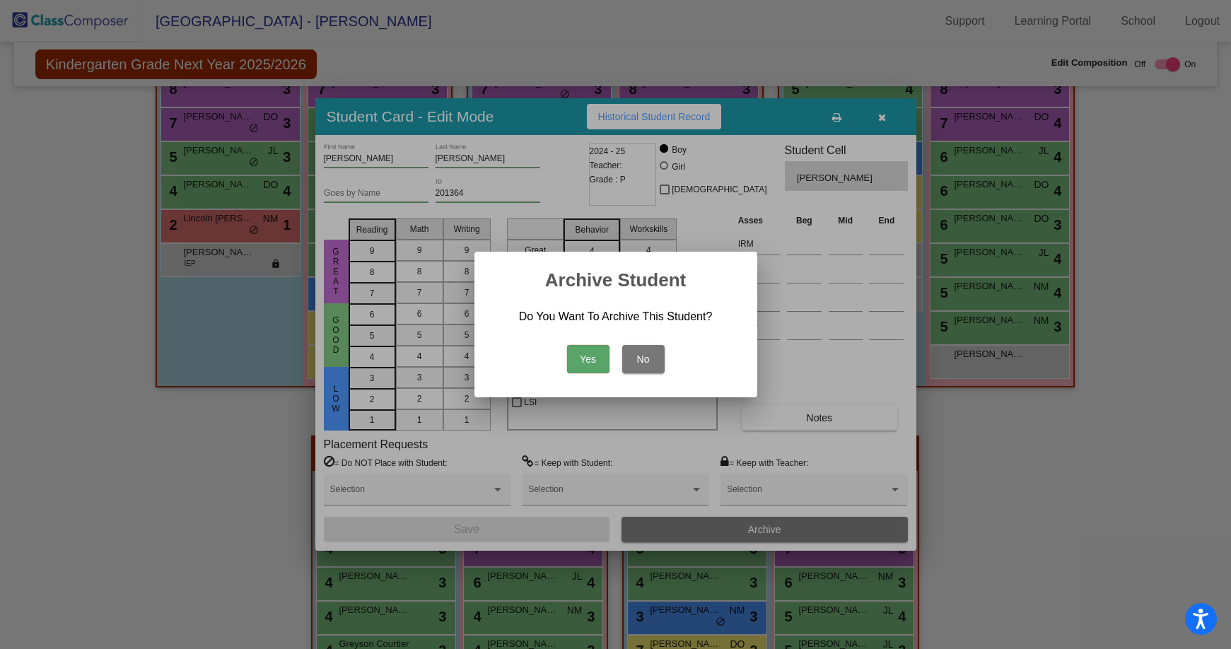
click at [587, 354] on button "Yes" at bounding box center [588, 359] width 42 height 28
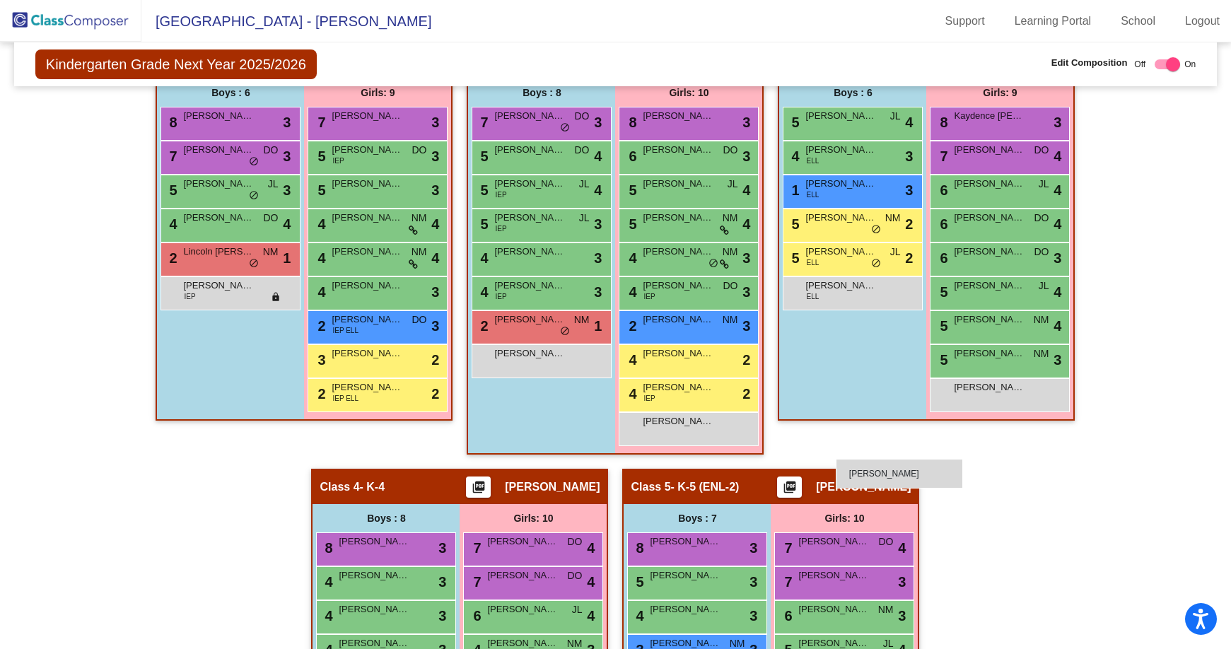
scroll to position [336, 0]
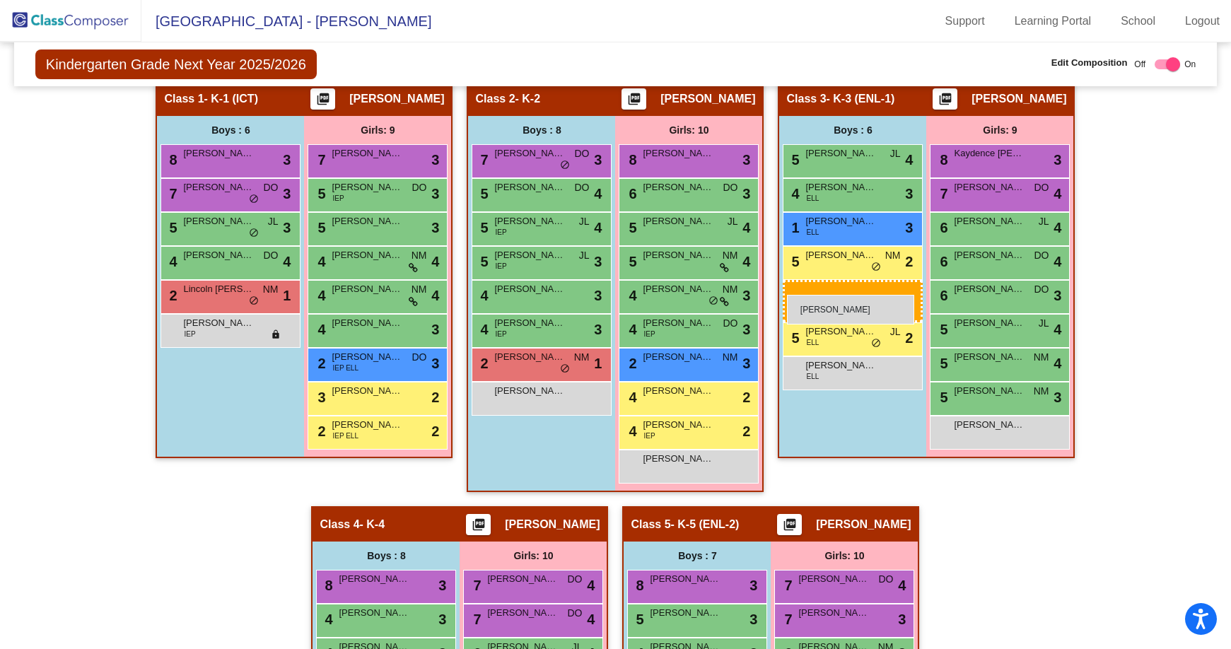
drag, startPoint x: 678, startPoint y: 510, endPoint x: 787, endPoint y: 295, distance: 241.5
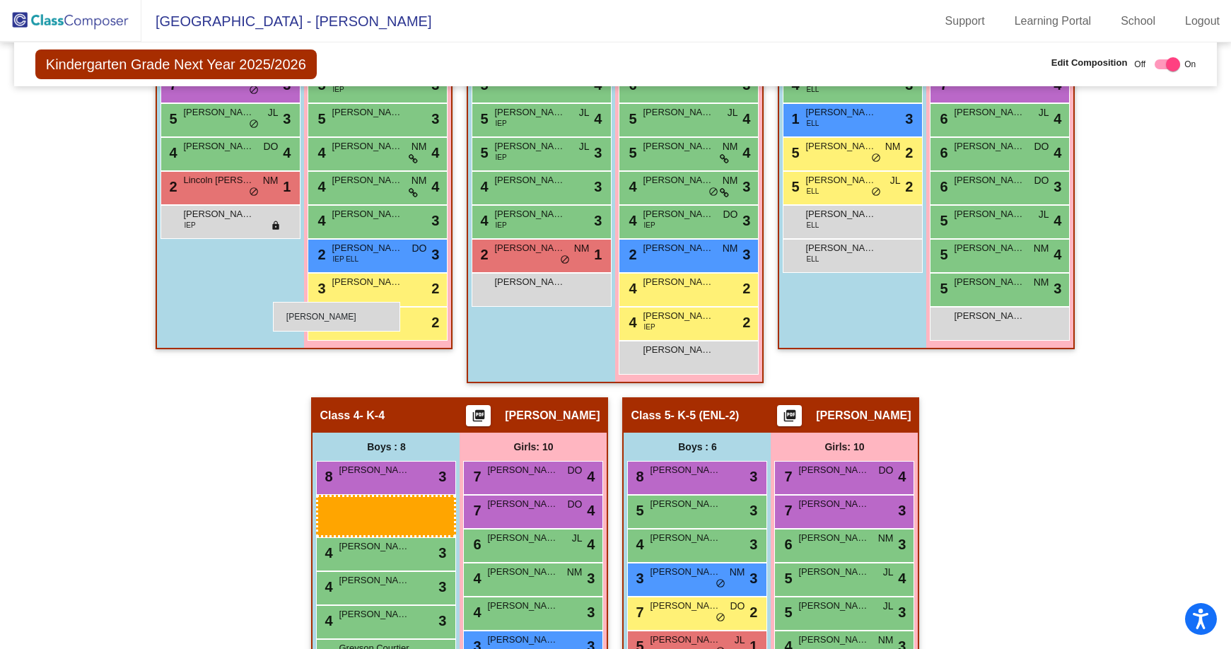
scroll to position [406, 0]
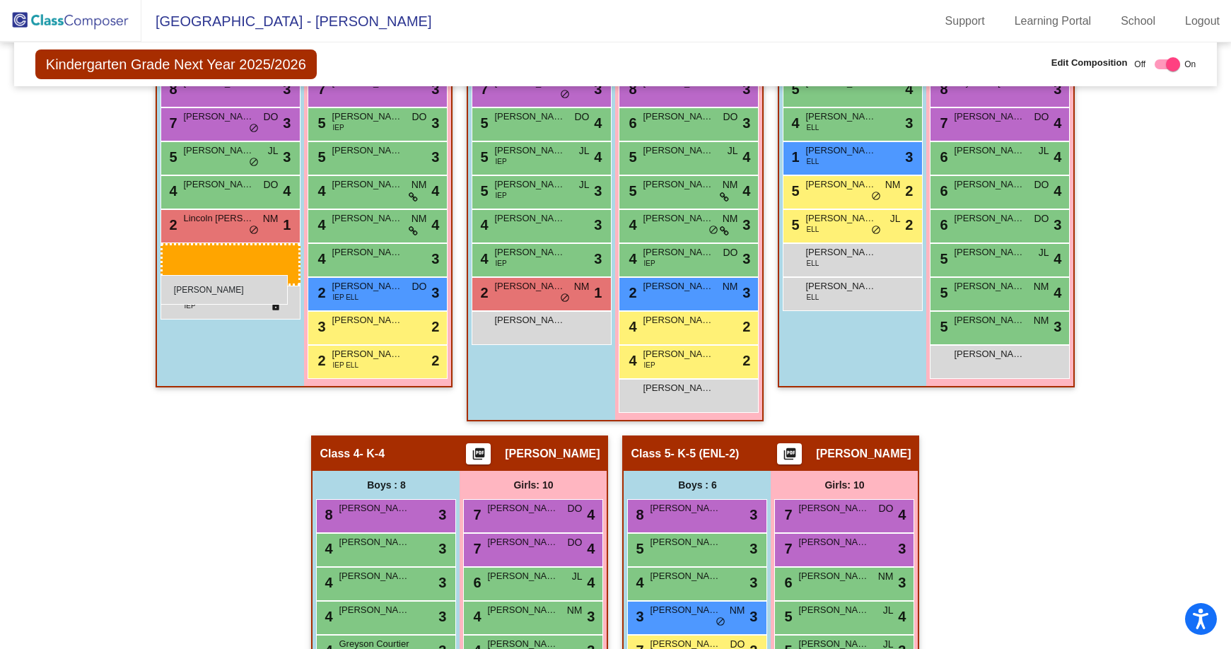
drag, startPoint x: 376, startPoint y: 544, endPoint x: 160, endPoint y: 275, distance: 344.4
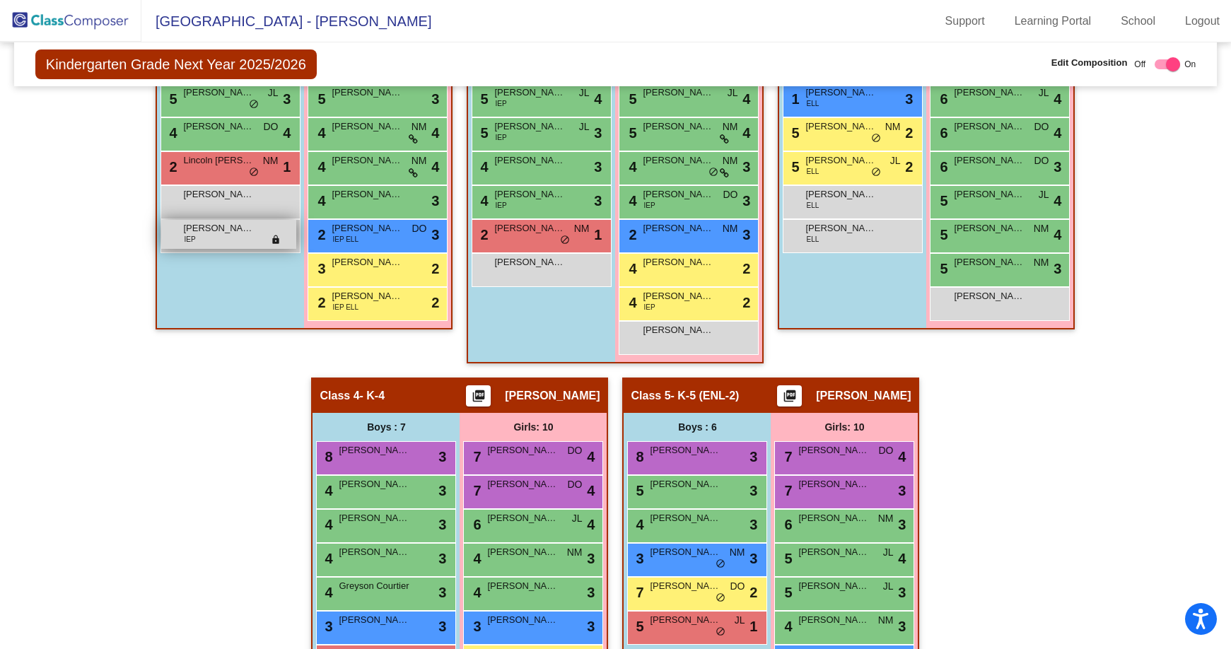
scroll to position [336, 0]
